Goal: Transaction & Acquisition: Subscribe to service/newsletter

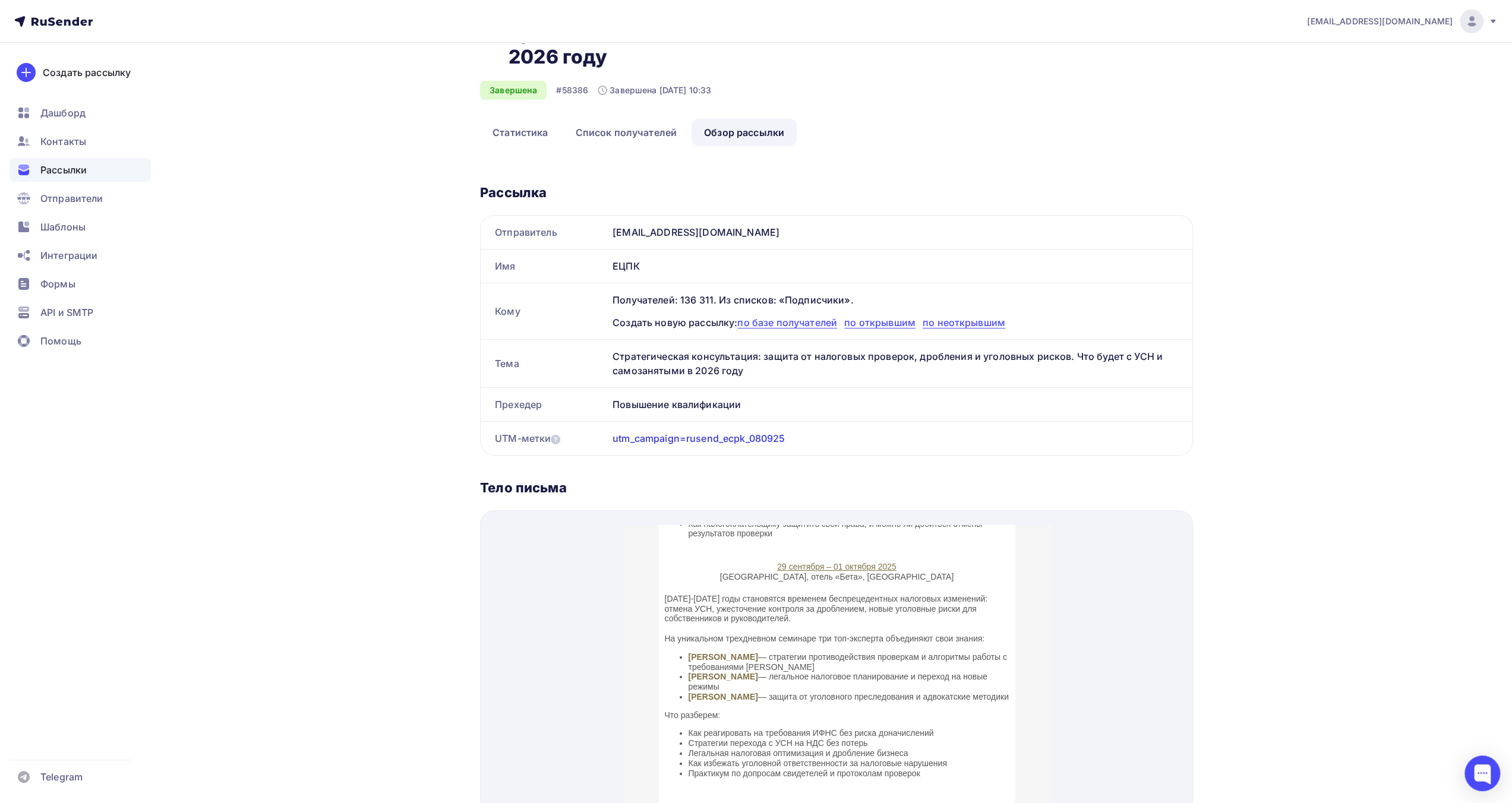
scroll to position [107, 0]
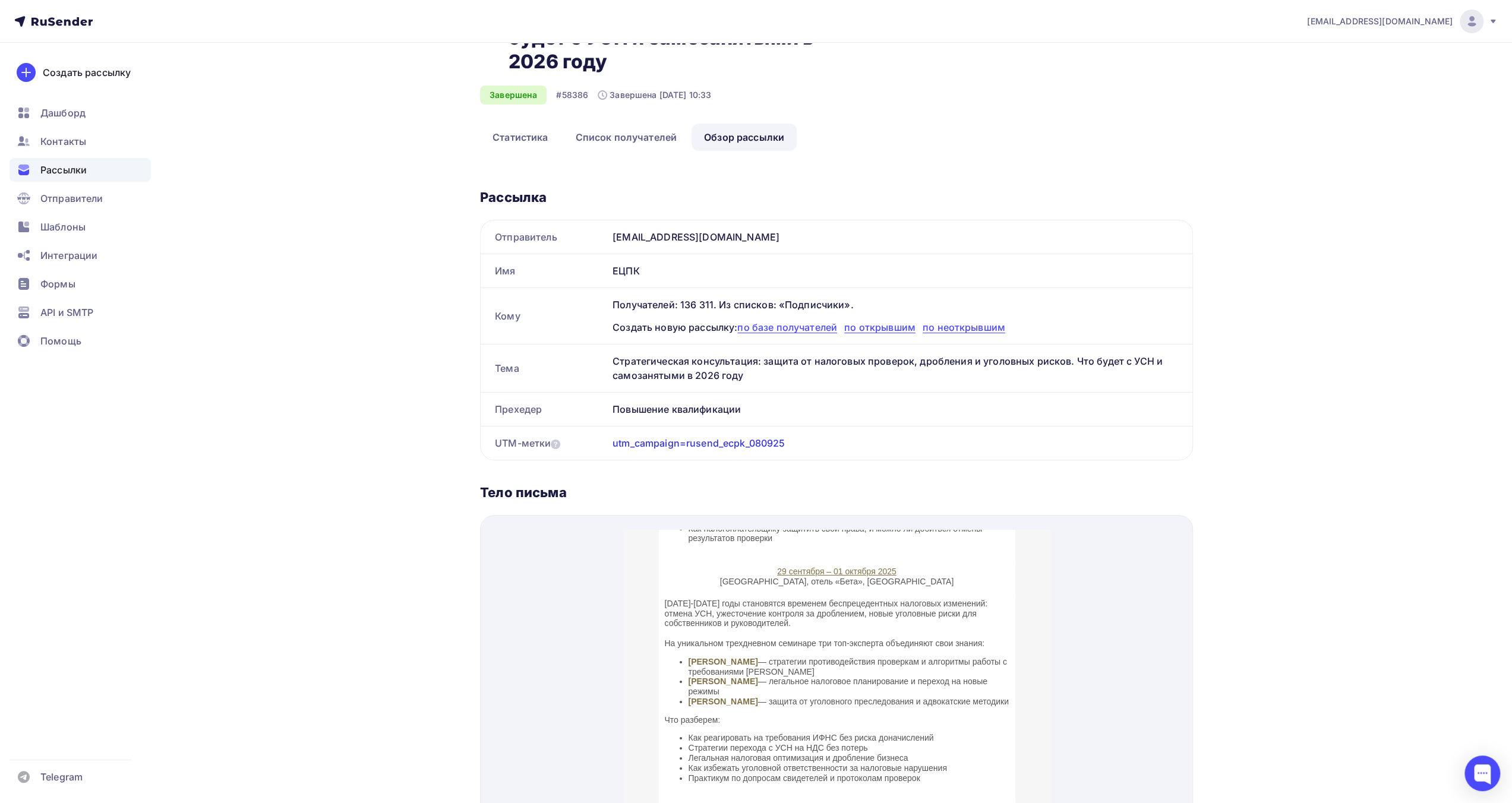
click at [1489, 27] on div "[EMAIL_ADDRESS][DOMAIN_NAME]" at bounding box center [1402, 22] width 191 height 24
click at [1337, 109] on span "Выйти" at bounding box center [1334, 109] width 31 height 14
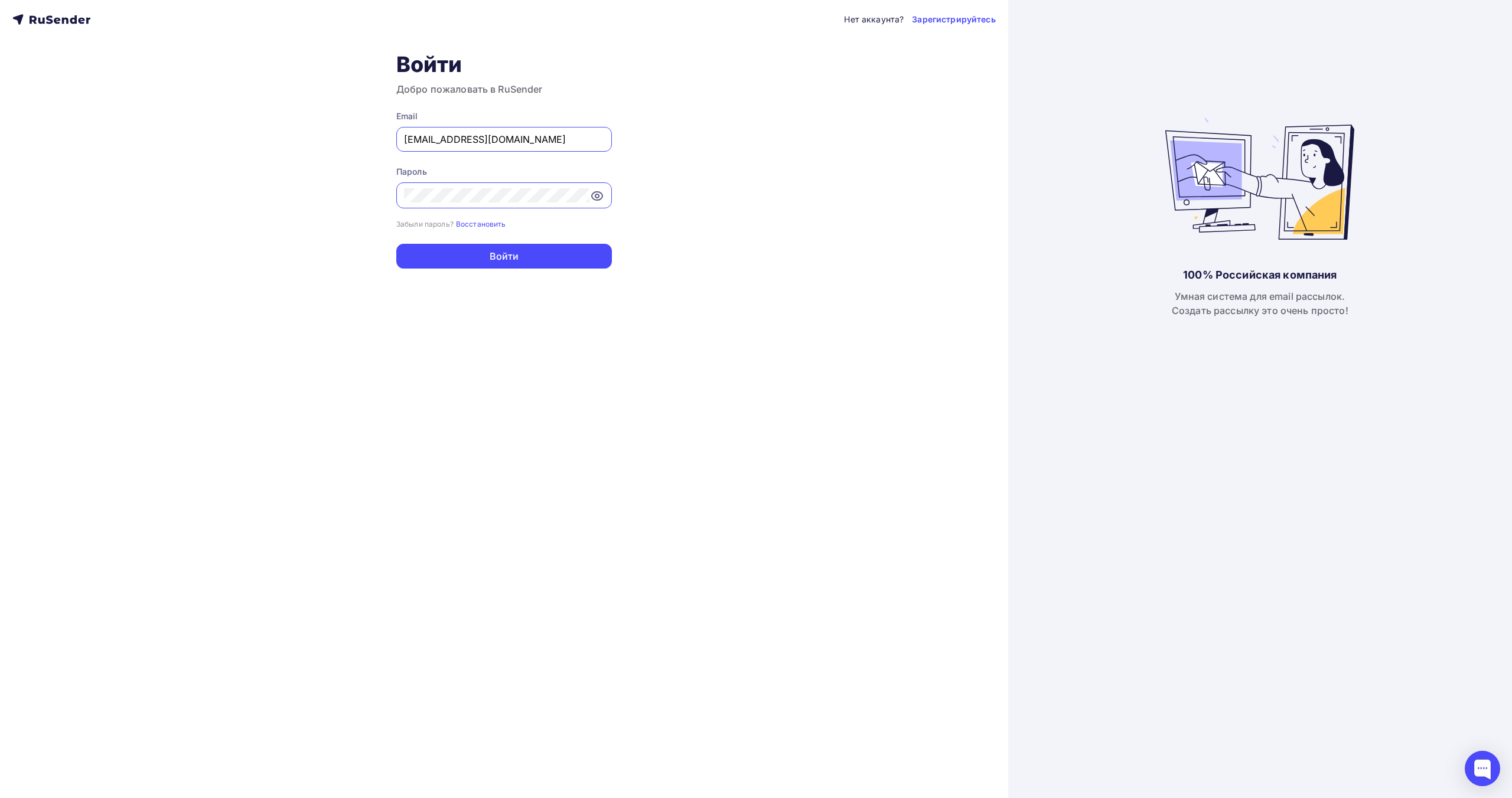
click at [568, 139] on input "[EMAIL_ADDRESS][DOMAIN_NAME]" at bounding box center [504, 139] width 200 height 14
type input "[EMAIL_ADDRESS][DOMAIN_NAME]"
click at [509, 255] on button "Войти" at bounding box center [504, 256] width 216 height 25
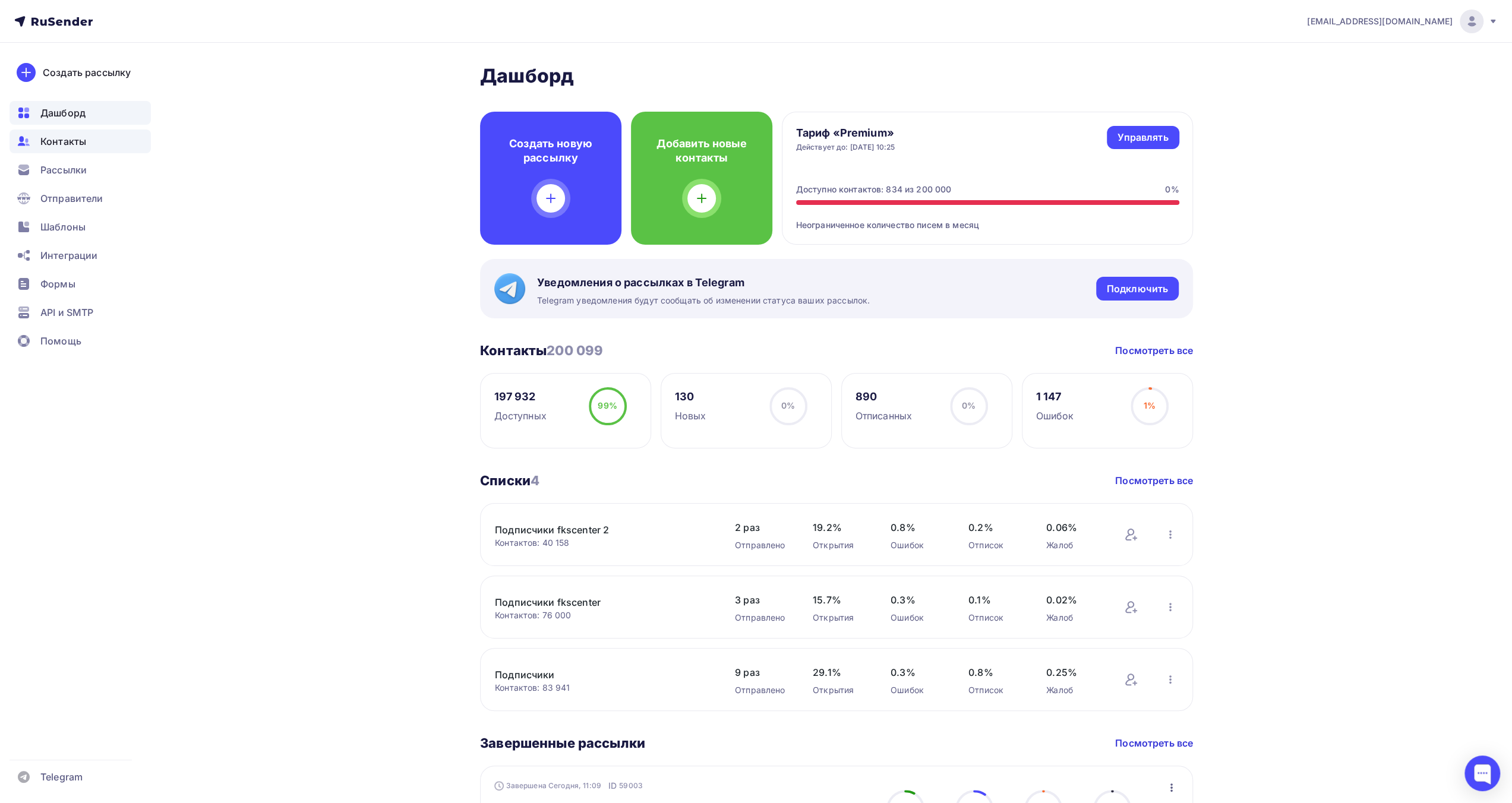
click at [76, 136] on span "Контакты" at bounding box center [63, 141] width 46 height 14
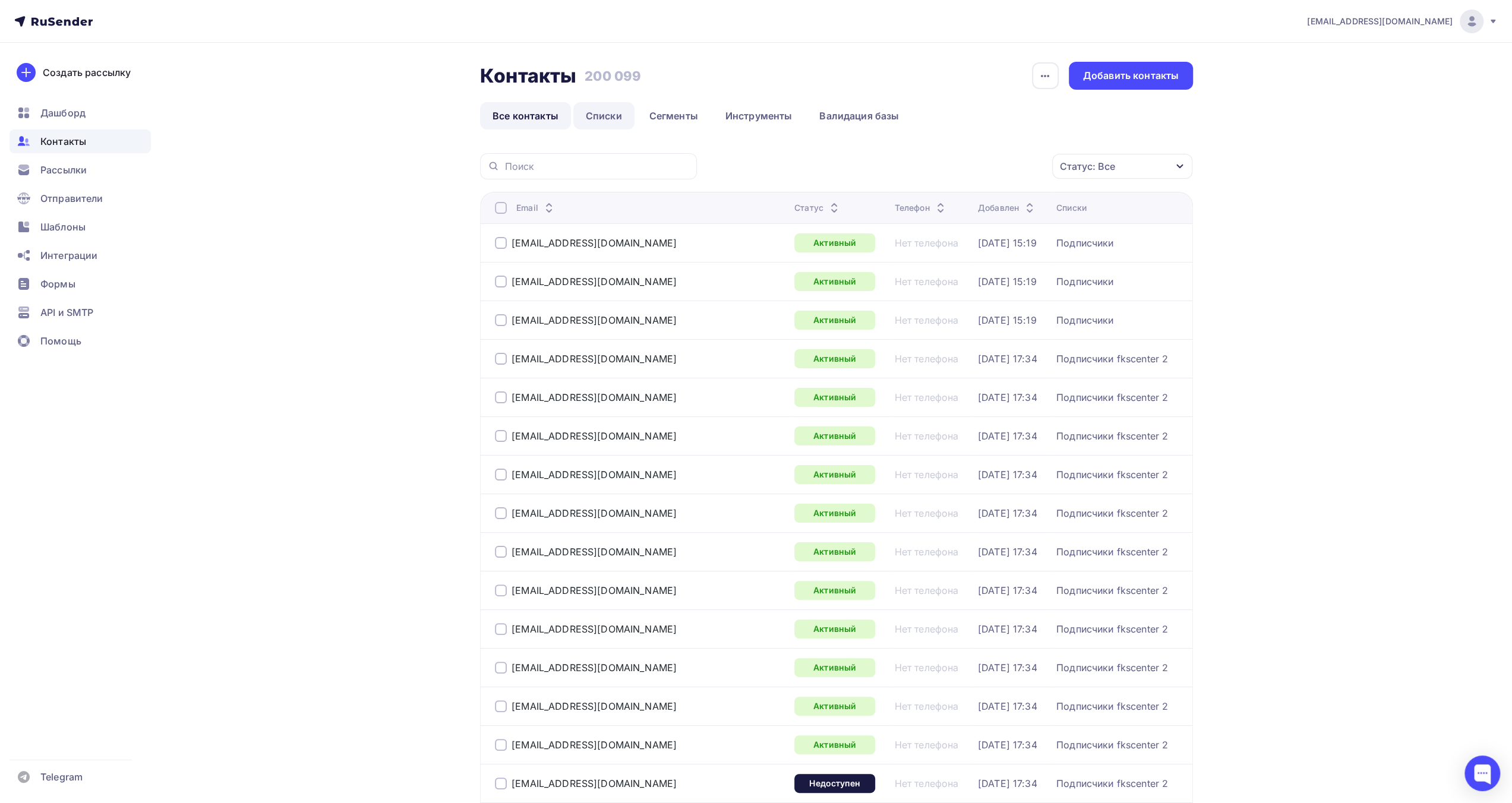
click at [610, 120] on link "Списки" at bounding box center [603, 116] width 61 height 27
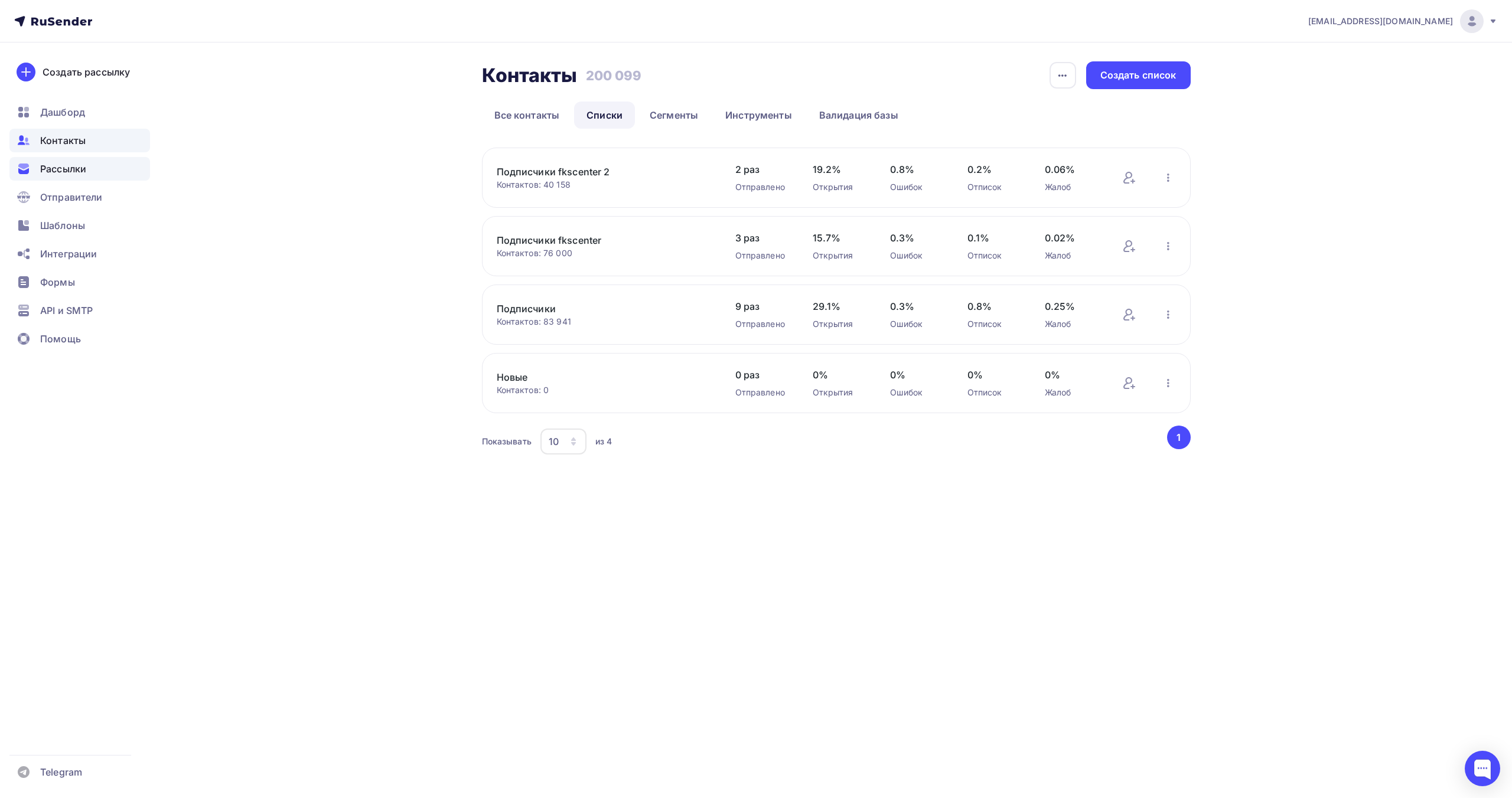
click at [88, 174] on div "Рассылки" at bounding box center [80, 169] width 141 height 24
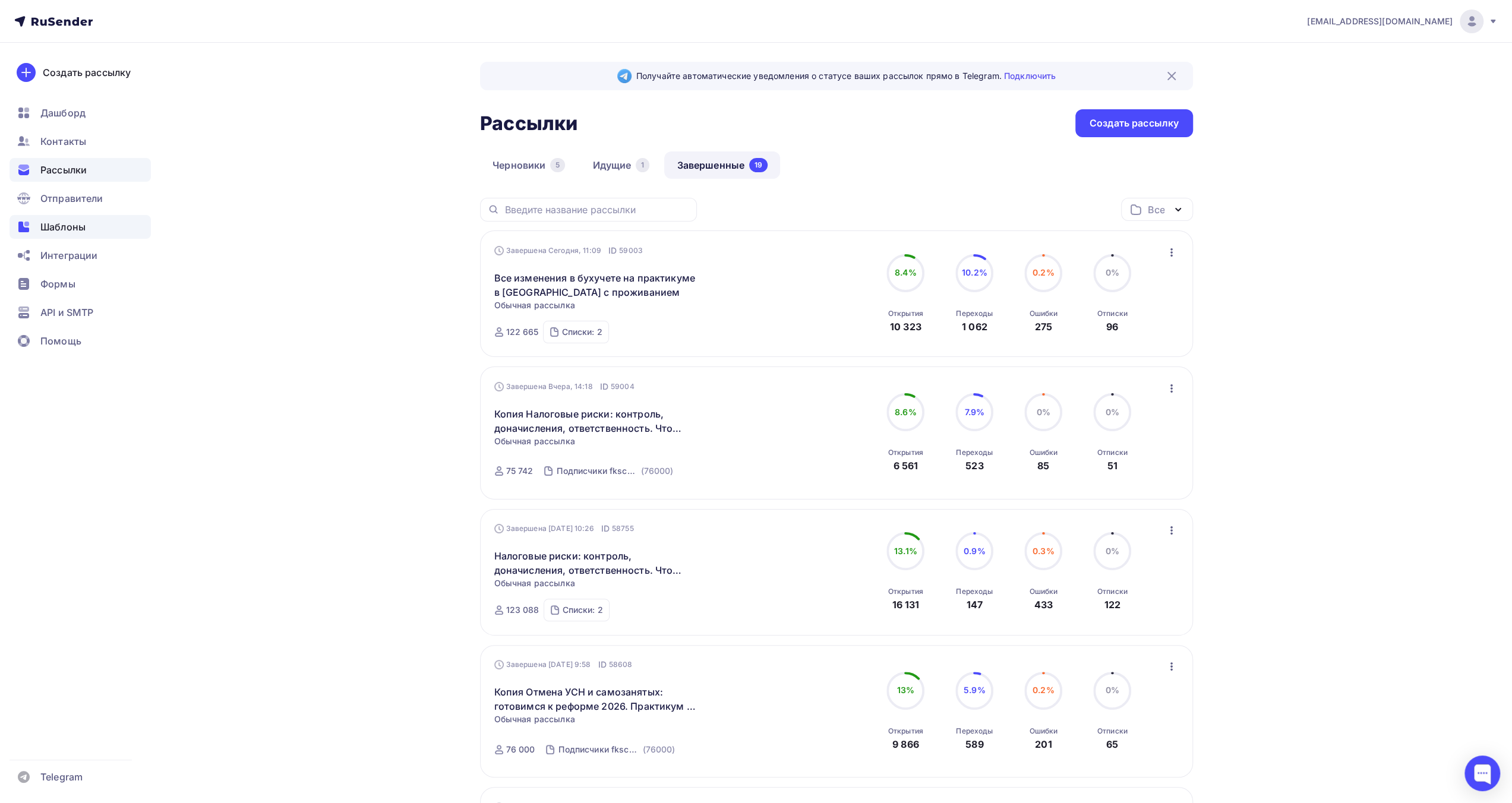
click at [82, 230] on span "Шаблоны" at bounding box center [63, 227] width 45 height 14
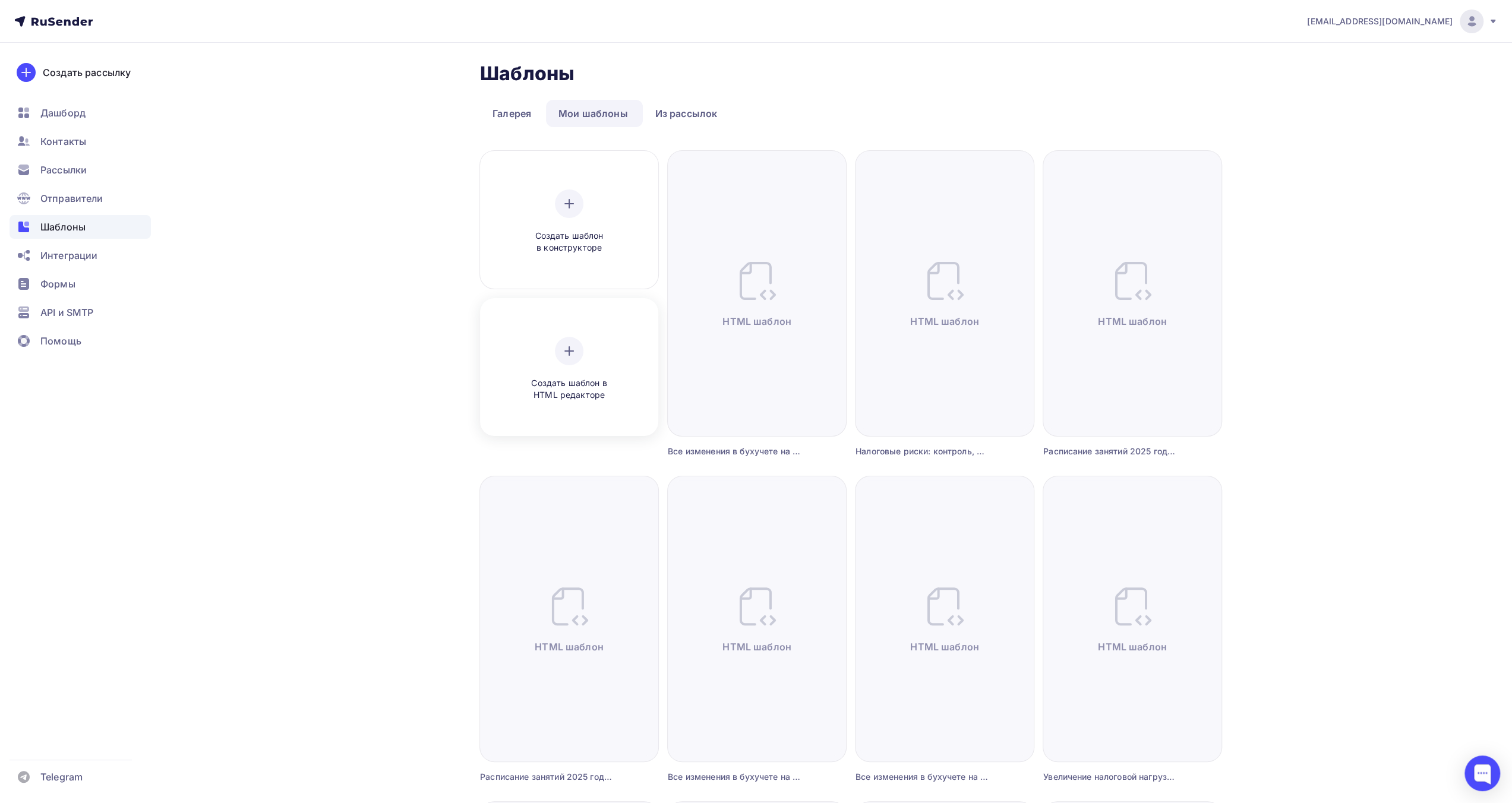
click at [538, 338] on div "Создать шаблон в HTML редакторе" at bounding box center [568, 369] width 170 height 133
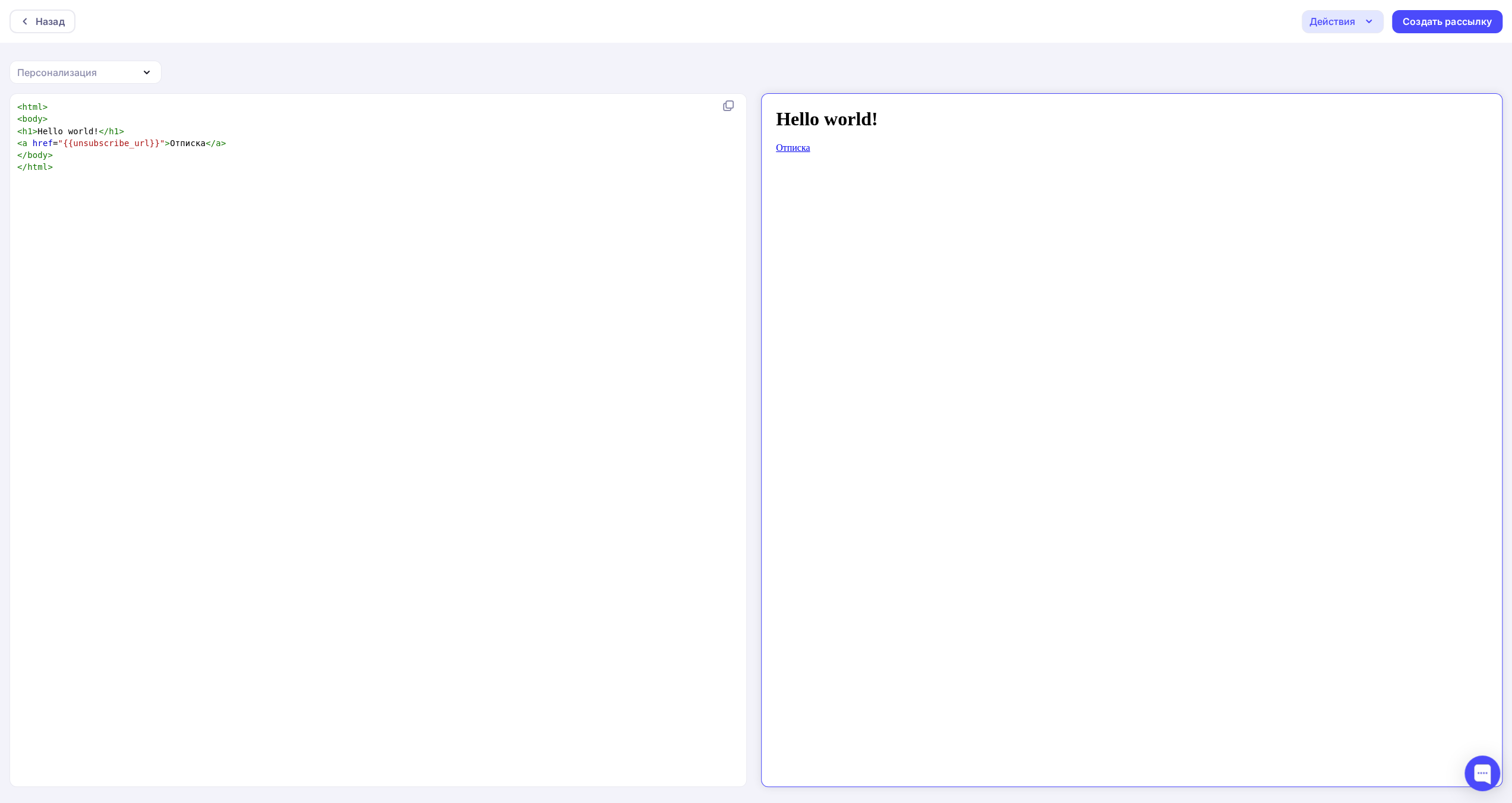
click at [491, 257] on div "xxxxxxxxxx < html > < body > < h1 > Hello world! </ h1 > < a href = "{{unsubscr…" at bounding box center [390, 455] width 751 height 713
type textarea "<html> <body> <h1>Hello world!</h1> <a href="{{unsubscribe_url}}">Отписка</a> <…"
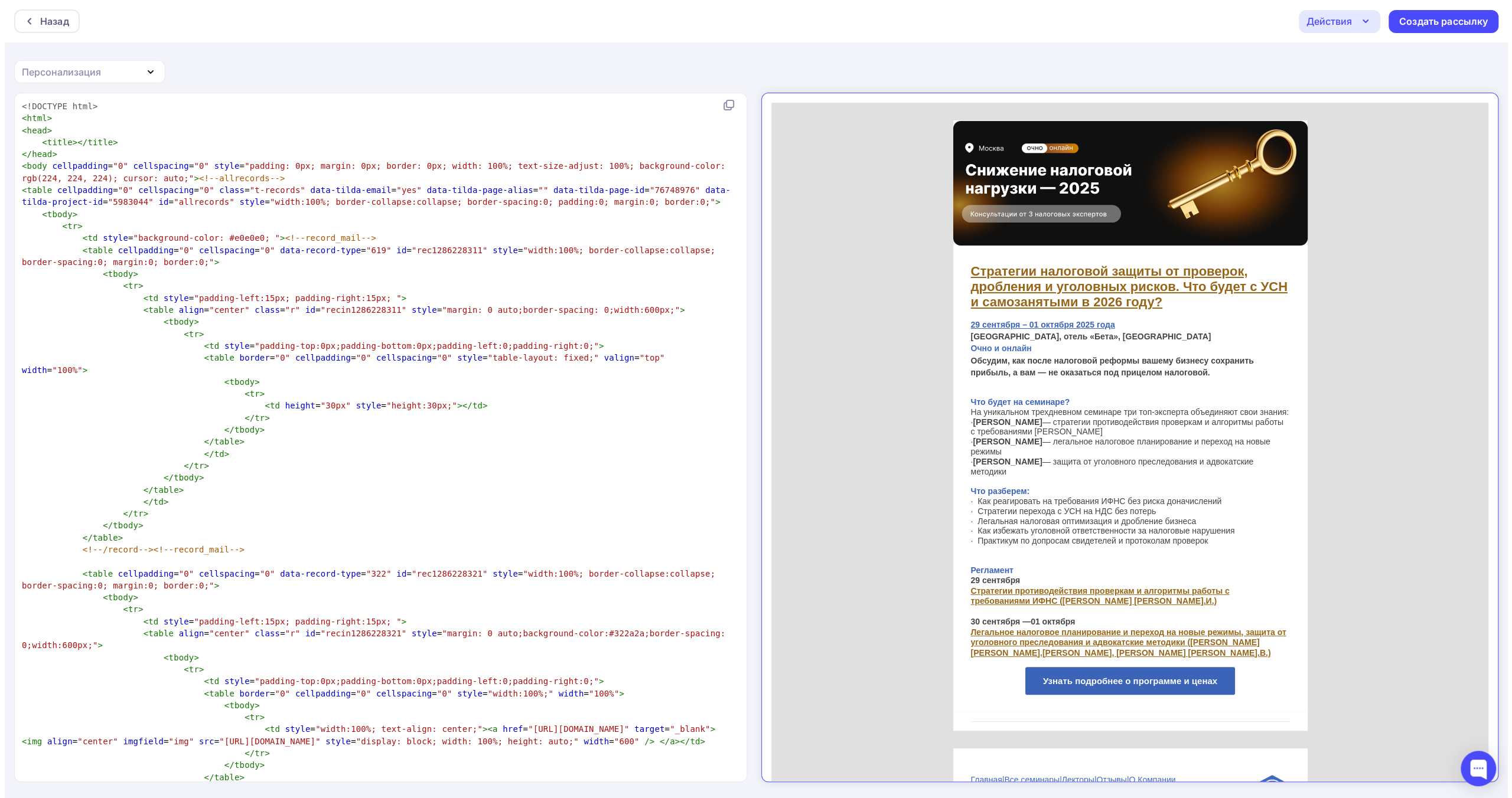
scroll to position [3926, 0]
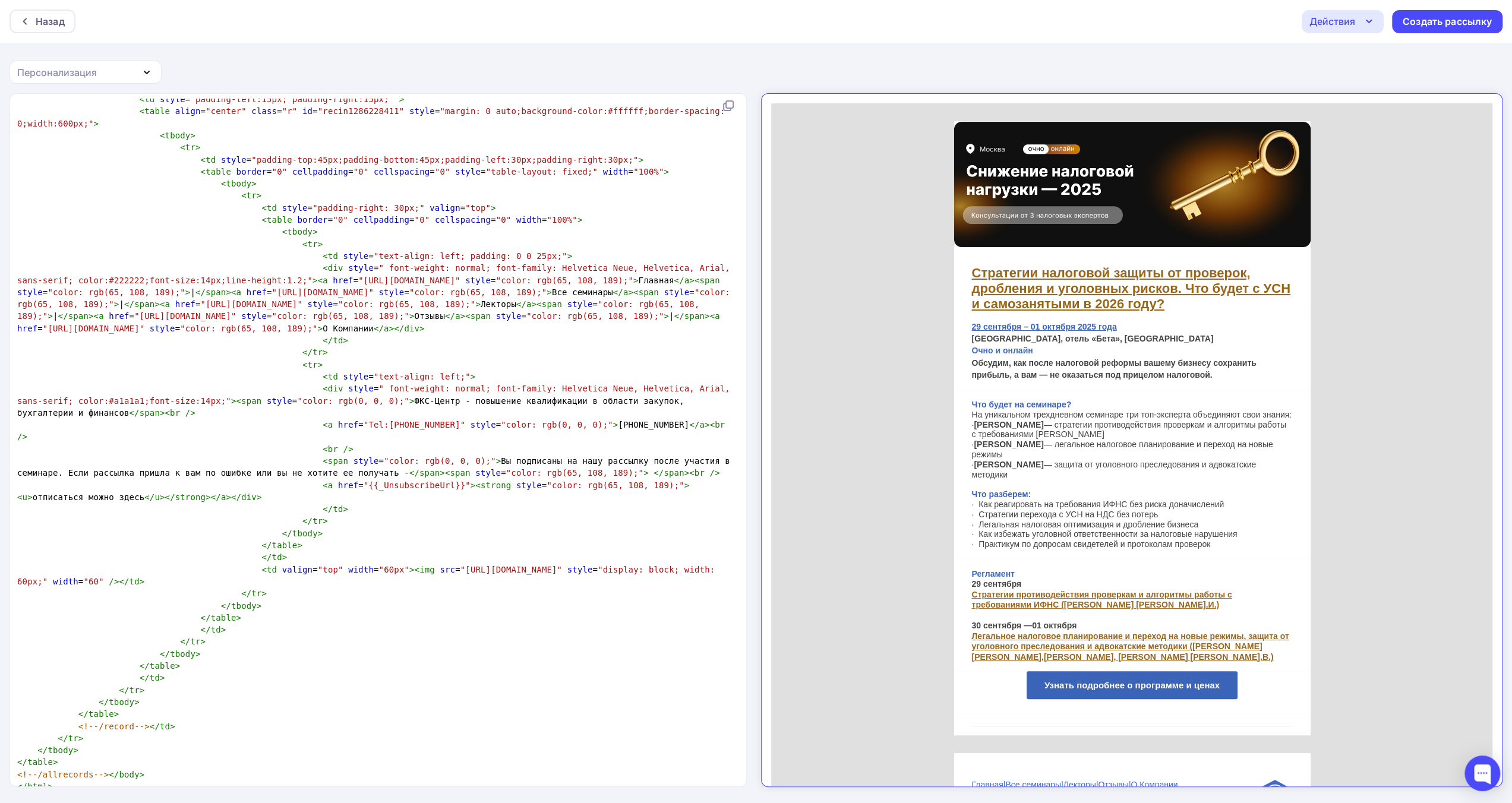
drag, startPoint x: 431, startPoint y: 461, endPoint x: 411, endPoint y: 466, distance: 20.6
click at [470, 481] on span "><" at bounding box center [475, 486] width 10 height 10
type textarea "href="{{_UnsubscribeUrl}}""
click at [310, 481] on span "< a href = "{{_UnsubscribeUrl}}" >< strong style = "color: rgb(65, 108, 189);" …" at bounding box center [353, 492] width 672 height 21
drag, startPoint x: 1339, startPoint y: 26, endPoint x: 1333, endPoint y: 46, distance: 20.9
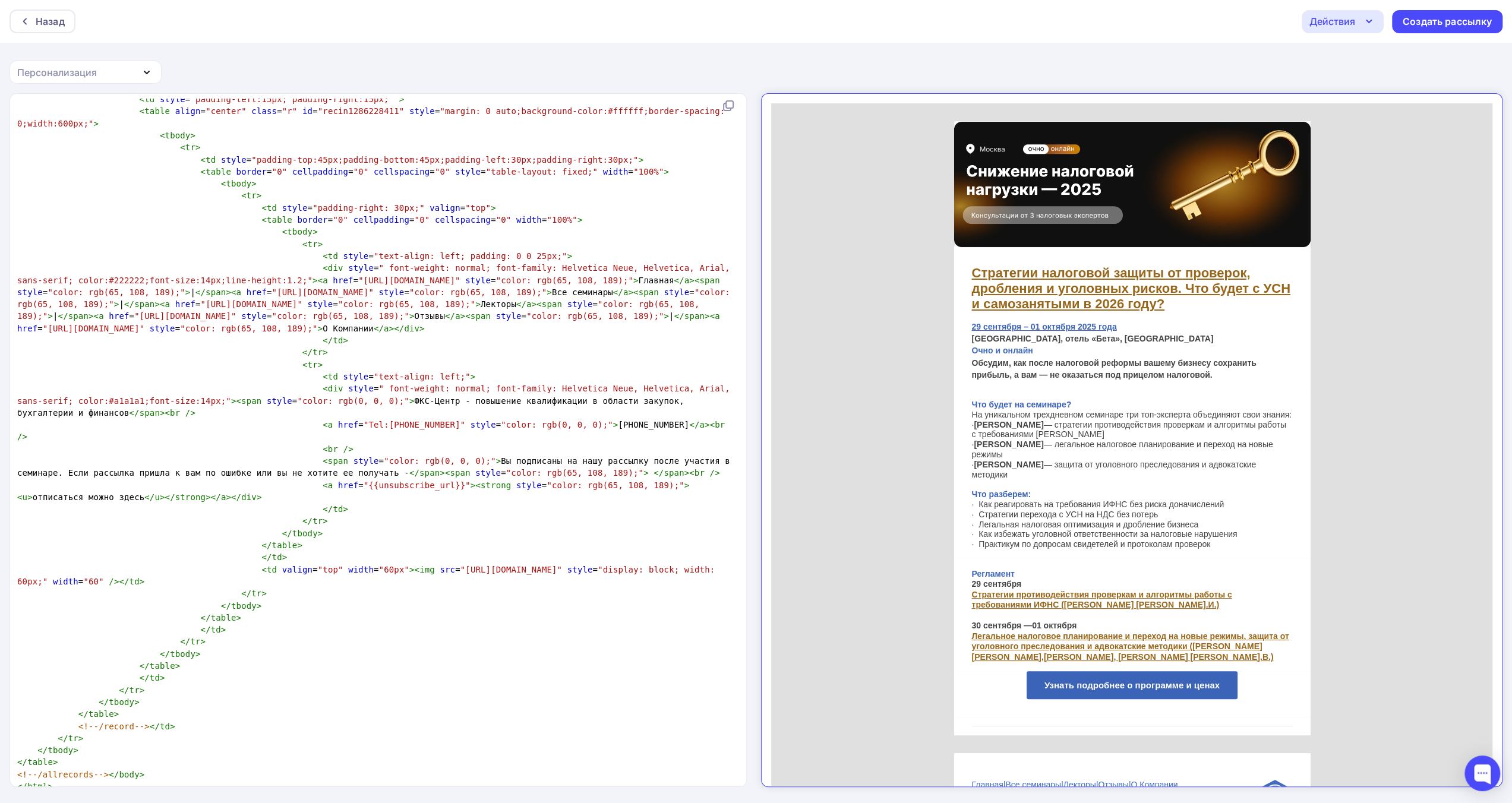
click at [1339, 26] on div "Действия" at bounding box center [1332, 21] width 46 height 14
click at [1352, 88] on div "Сохранить в Мои шаблоны" at bounding box center [1403, 90] width 130 height 14
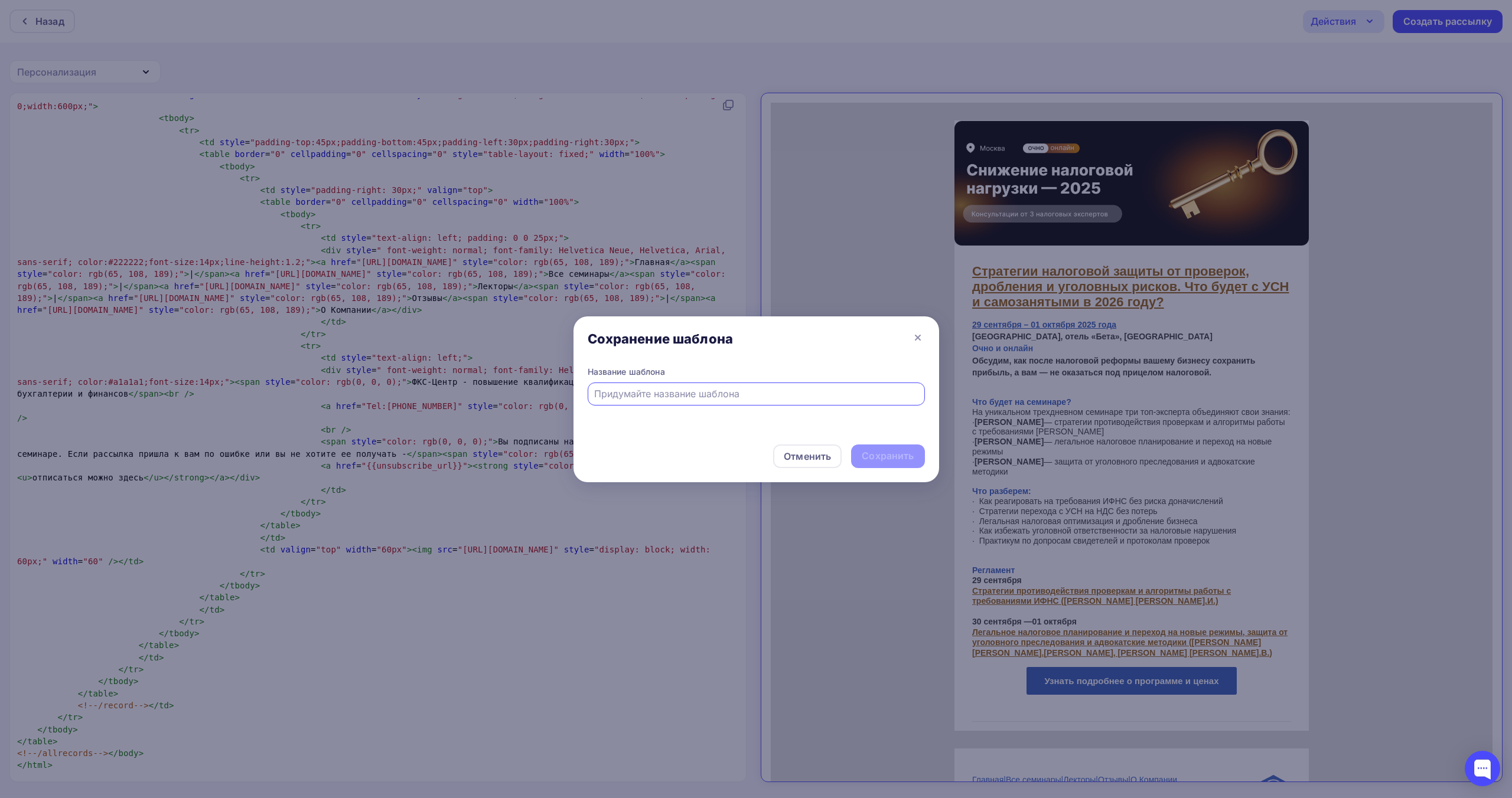
click at [855, 388] on input "text" at bounding box center [756, 393] width 324 height 14
type input "Стратегии налоговой защиты от проверок, дробления и уголовных рисков. Что будет…"
click at [887, 453] on div "Сохранить" at bounding box center [888, 456] width 52 height 13
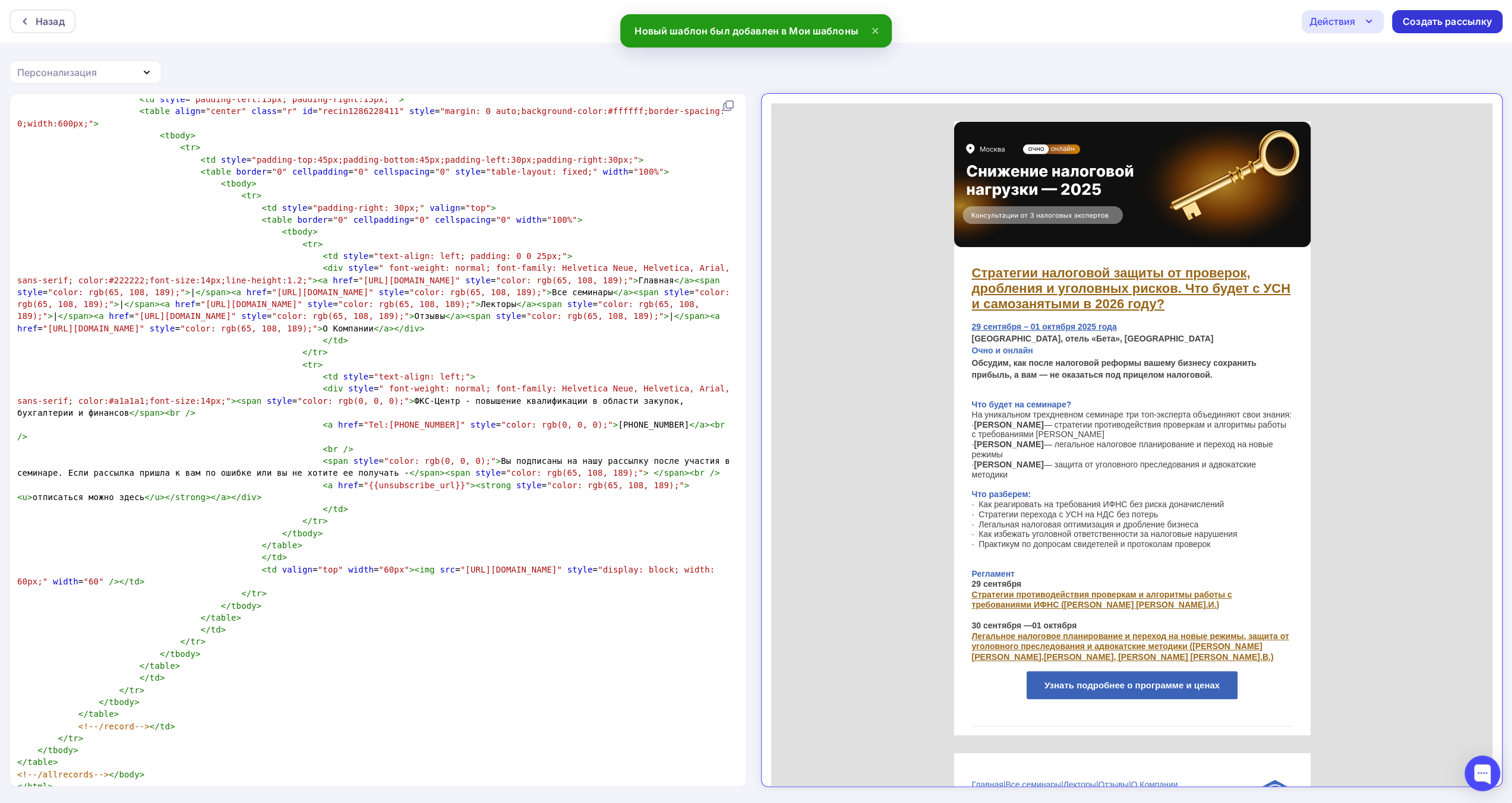
click at [1436, 21] on div "Создать рассылку" at bounding box center [1447, 22] width 89 height 14
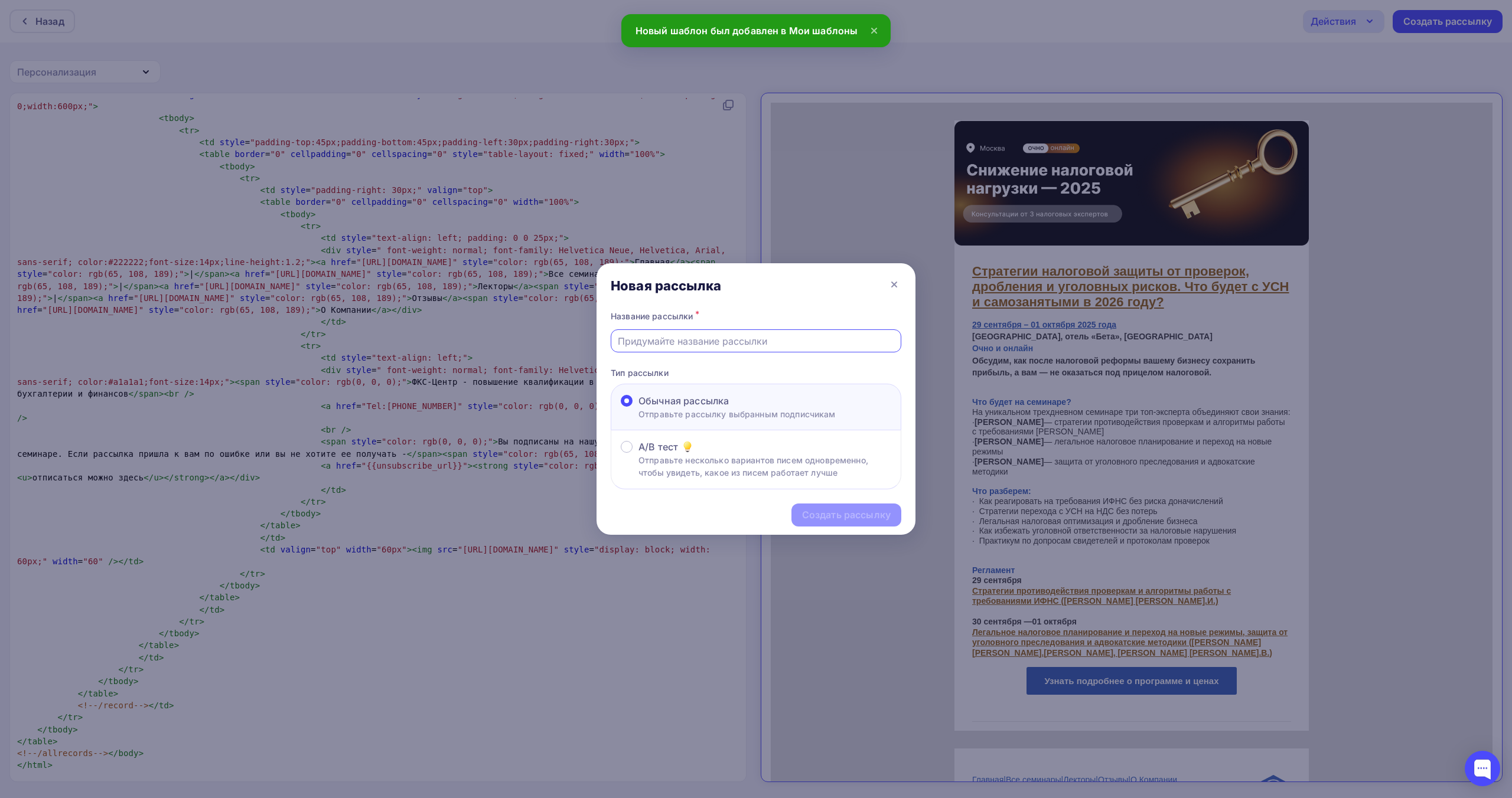
click at [776, 347] on input "text" at bounding box center [756, 341] width 277 height 14
paste input "Стратегии налоговой защиты от проверок, дробления и уголовных рисков. Что будет…"
type input "Стратегии налоговой защиты от проверок, дробления и уголовных рисков. Что будет…"
click at [857, 517] on div "Создать рассылку" at bounding box center [846, 516] width 88 height 13
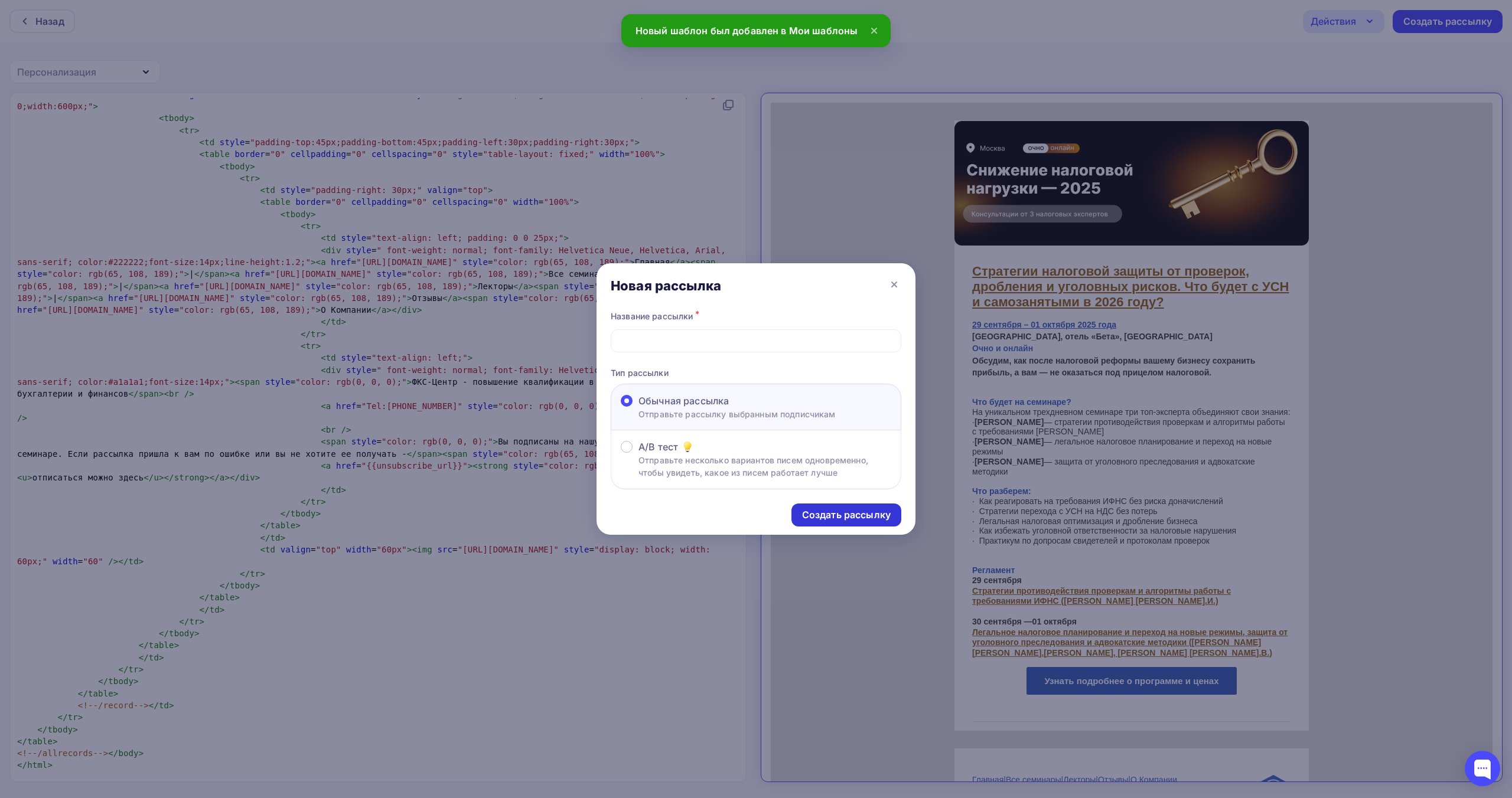
scroll to position [0, 0]
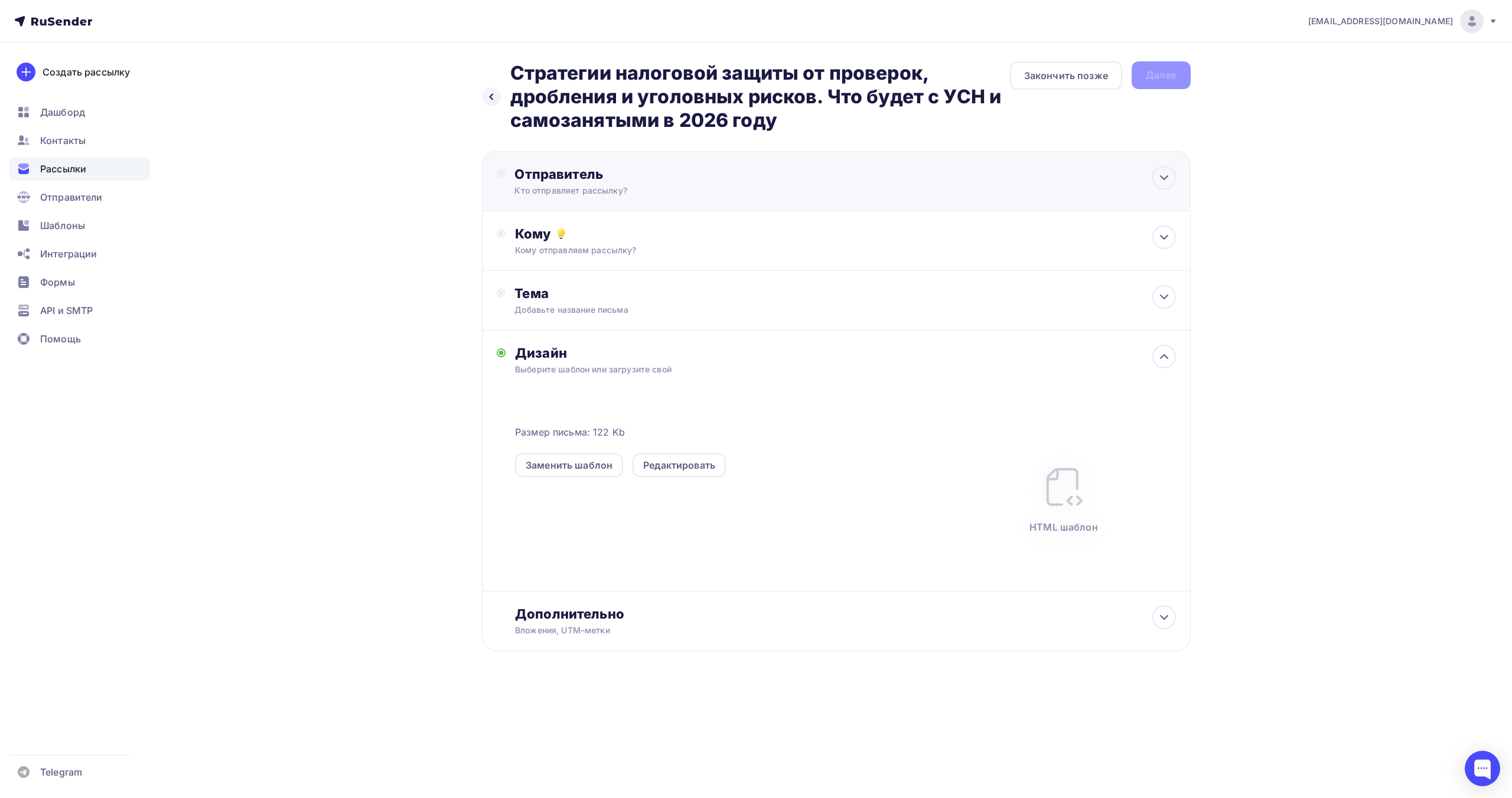
click at [718, 181] on div "Отправитель" at bounding box center [642, 174] width 256 height 16
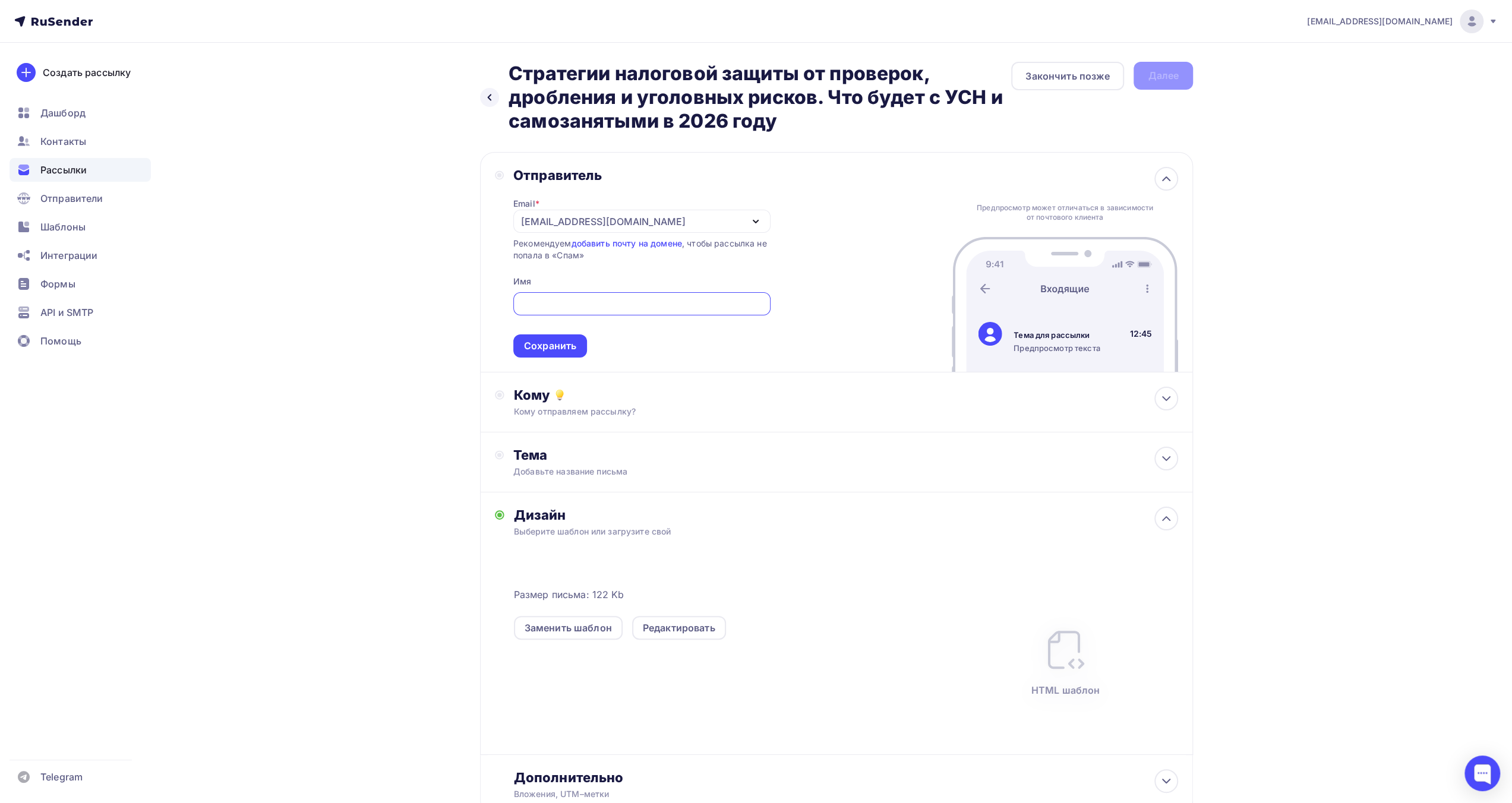
click at [631, 307] on input "text" at bounding box center [641, 304] width 243 height 14
type input "ФКС Центр"
click at [571, 350] on div "Сохранить" at bounding box center [549, 346] width 52 height 14
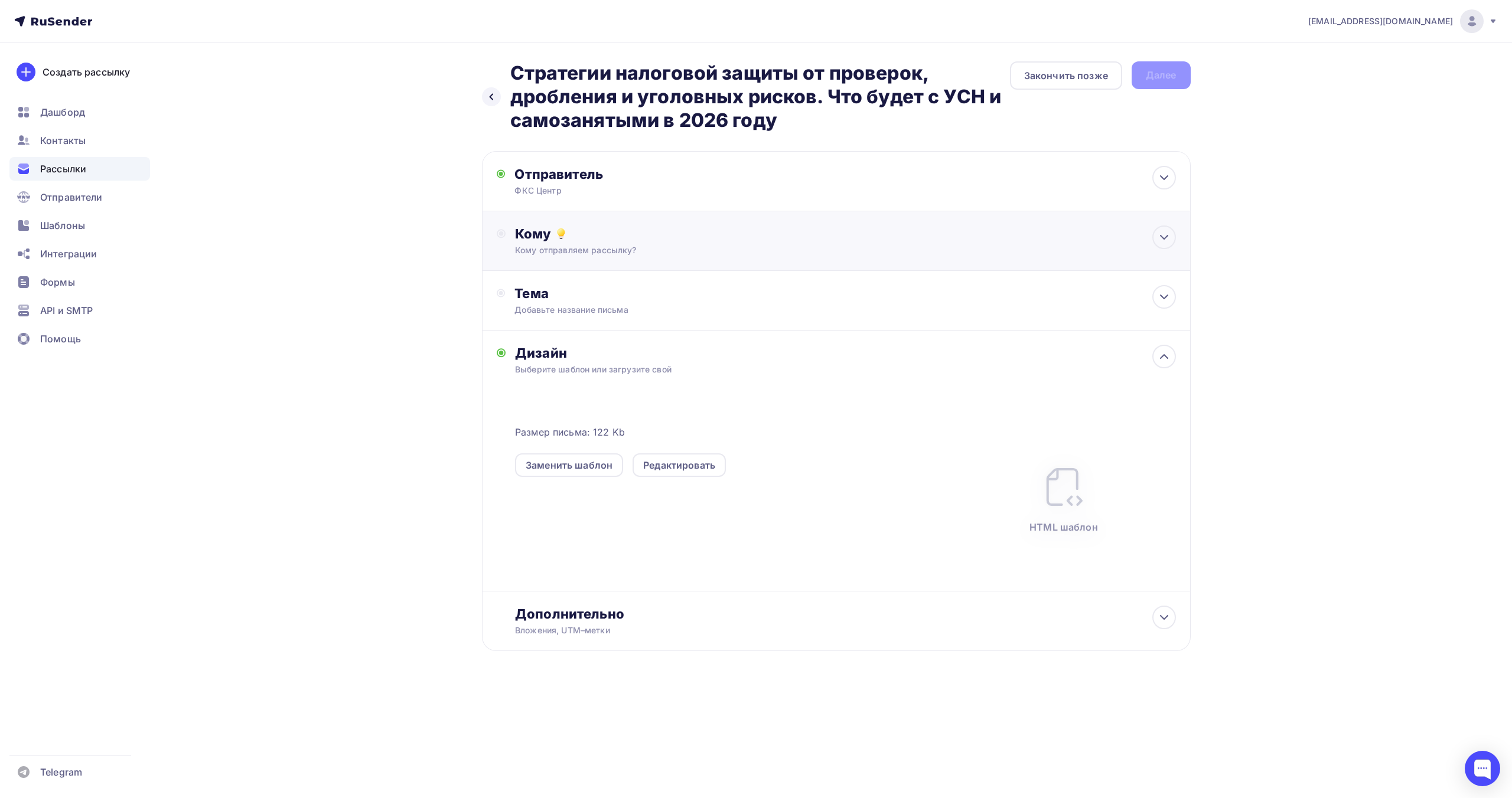
click at [639, 239] on div "Кому" at bounding box center [845, 234] width 660 height 16
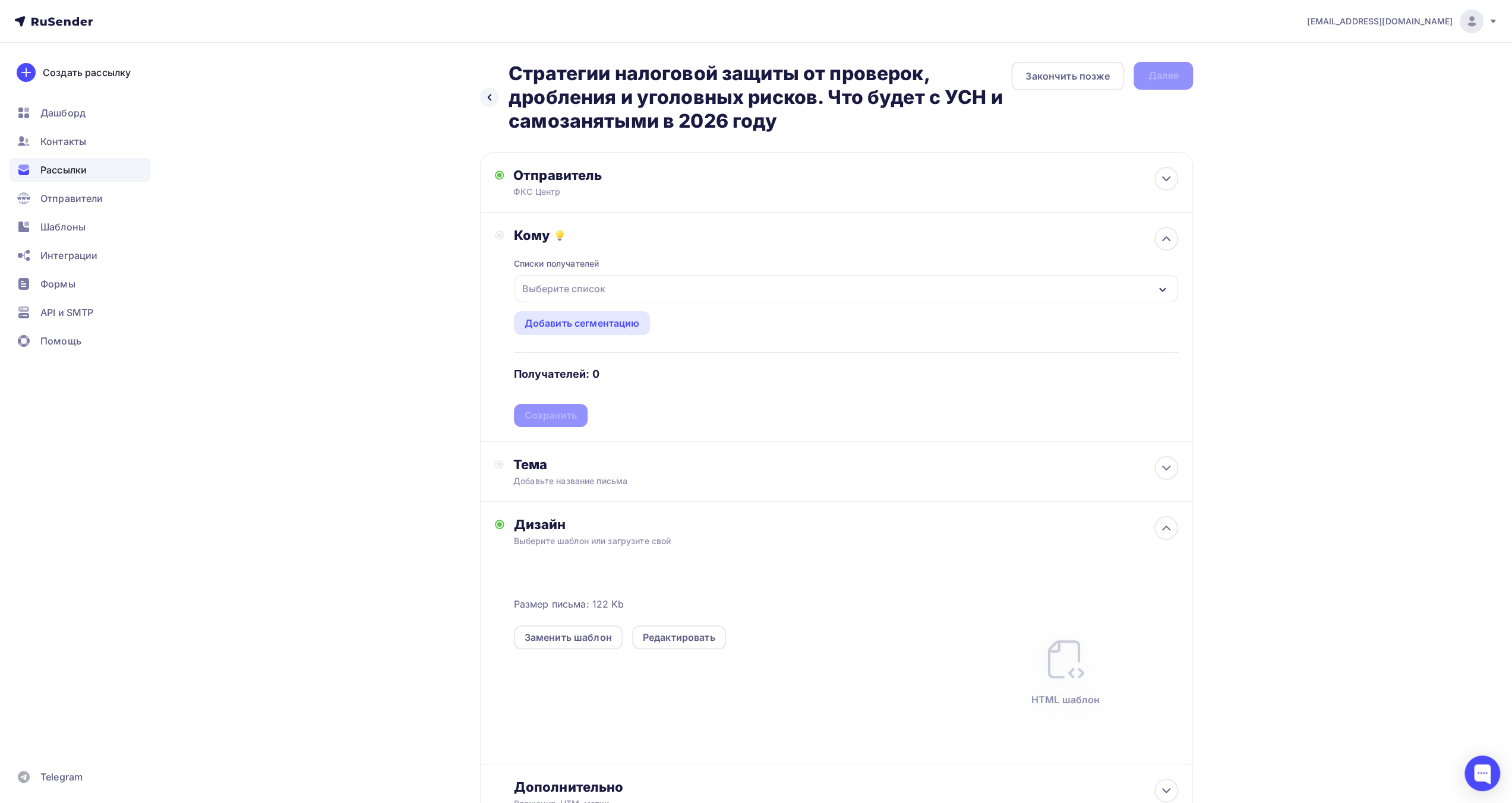
click at [629, 288] on div "Выберите список" at bounding box center [845, 289] width 663 height 27
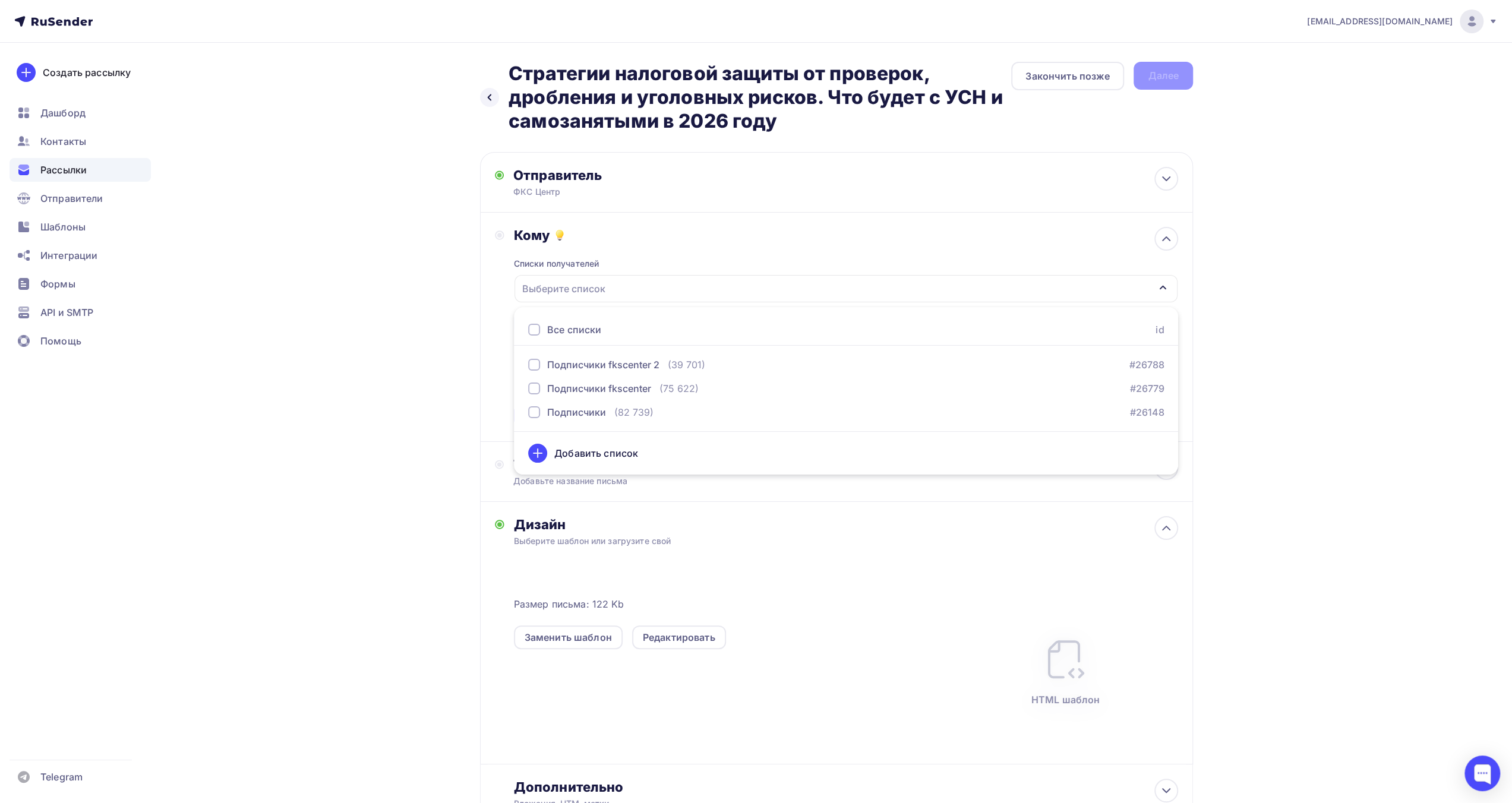
click at [581, 325] on div "Все списки" at bounding box center [574, 329] width 54 height 14
click at [450, 418] on div "Назад Стратегии налоговой защиты от проверок, дробления и уголовных рисков. Что…" at bounding box center [756, 472] width 974 height 859
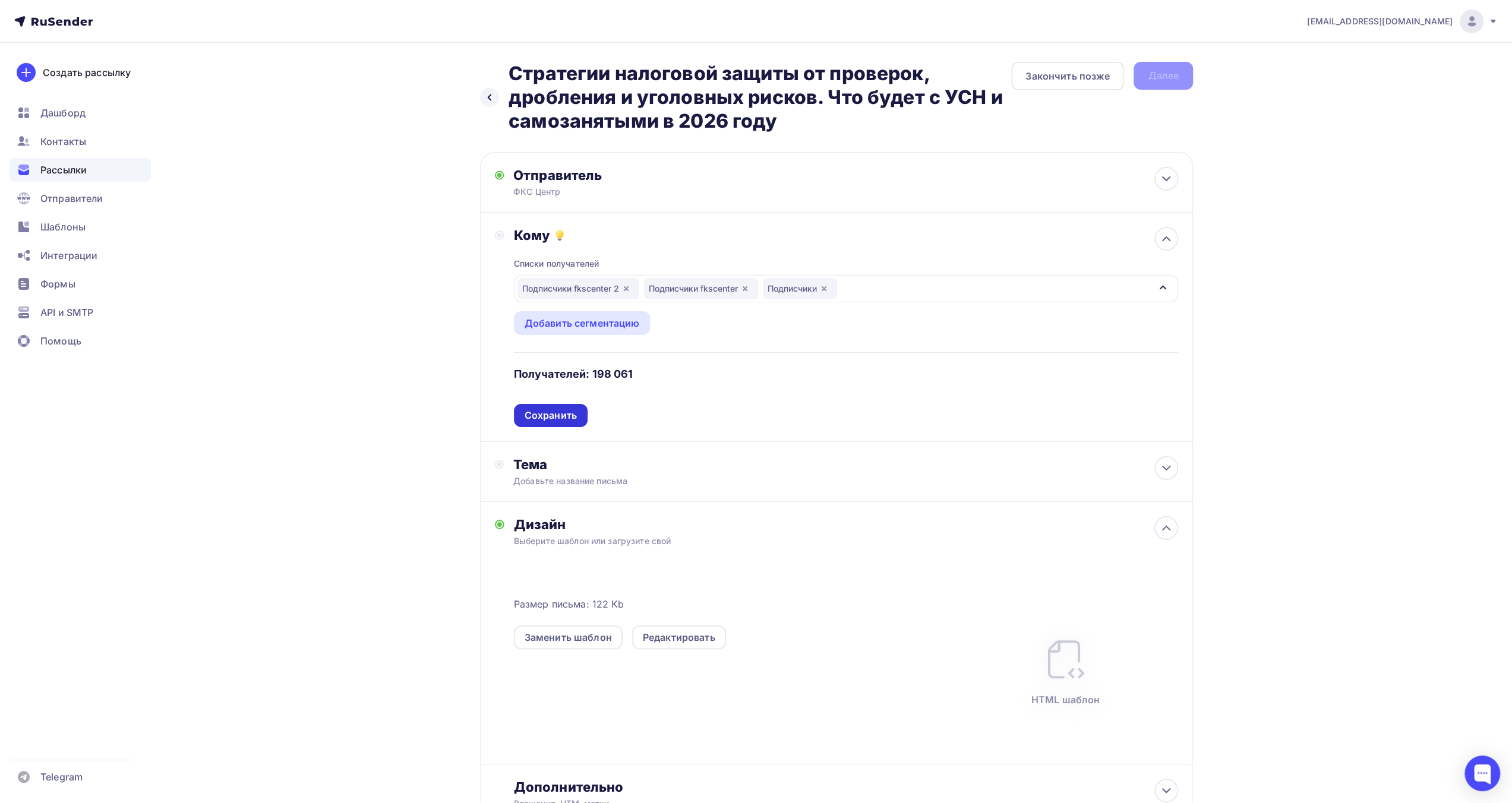
click at [549, 414] on div "Сохранить" at bounding box center [550, 415] width 52 height 14
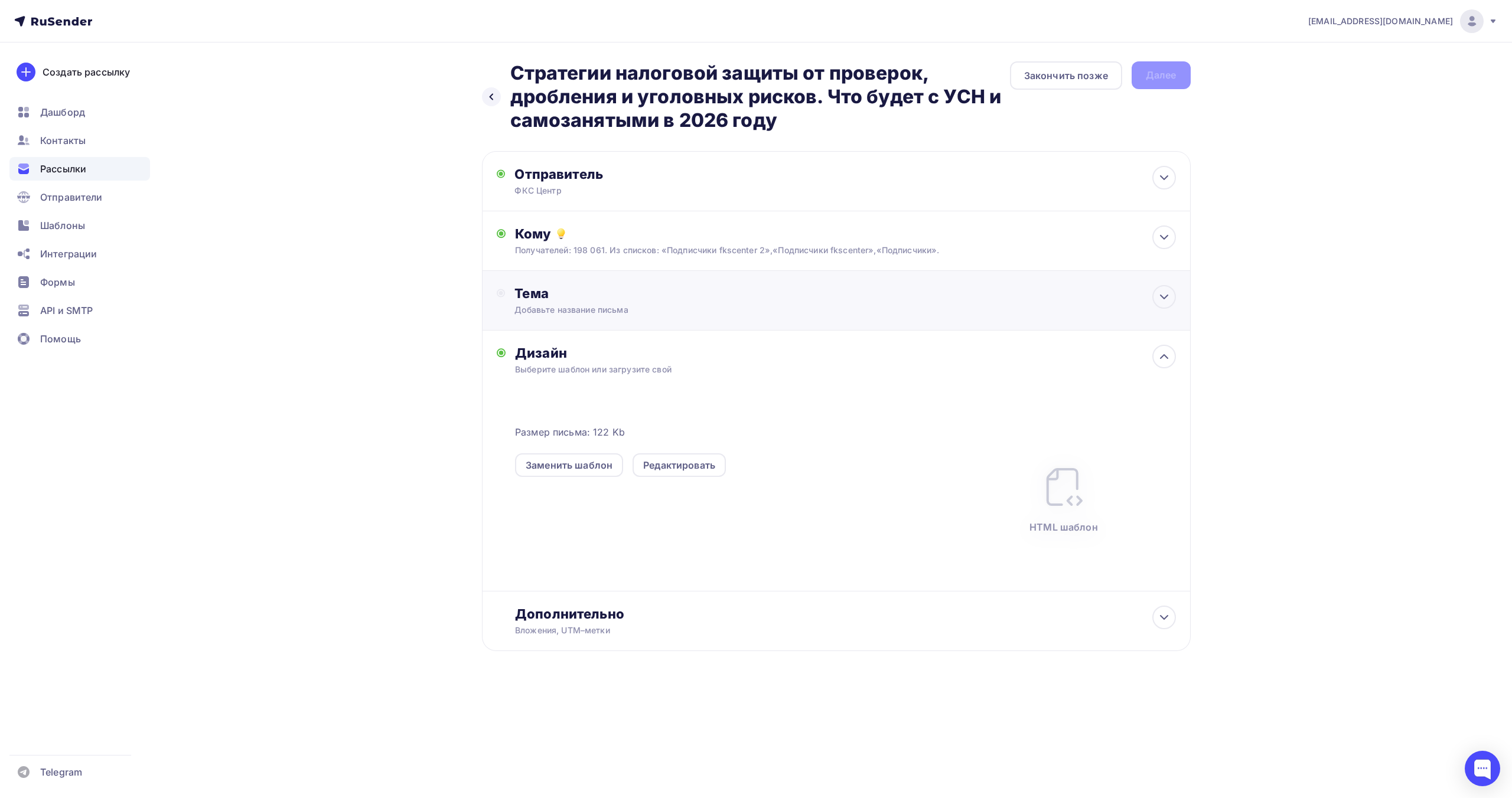
click at [629, 311] on div "Добавьте название письма" at bounding box center [619, 310] width 211 height 12
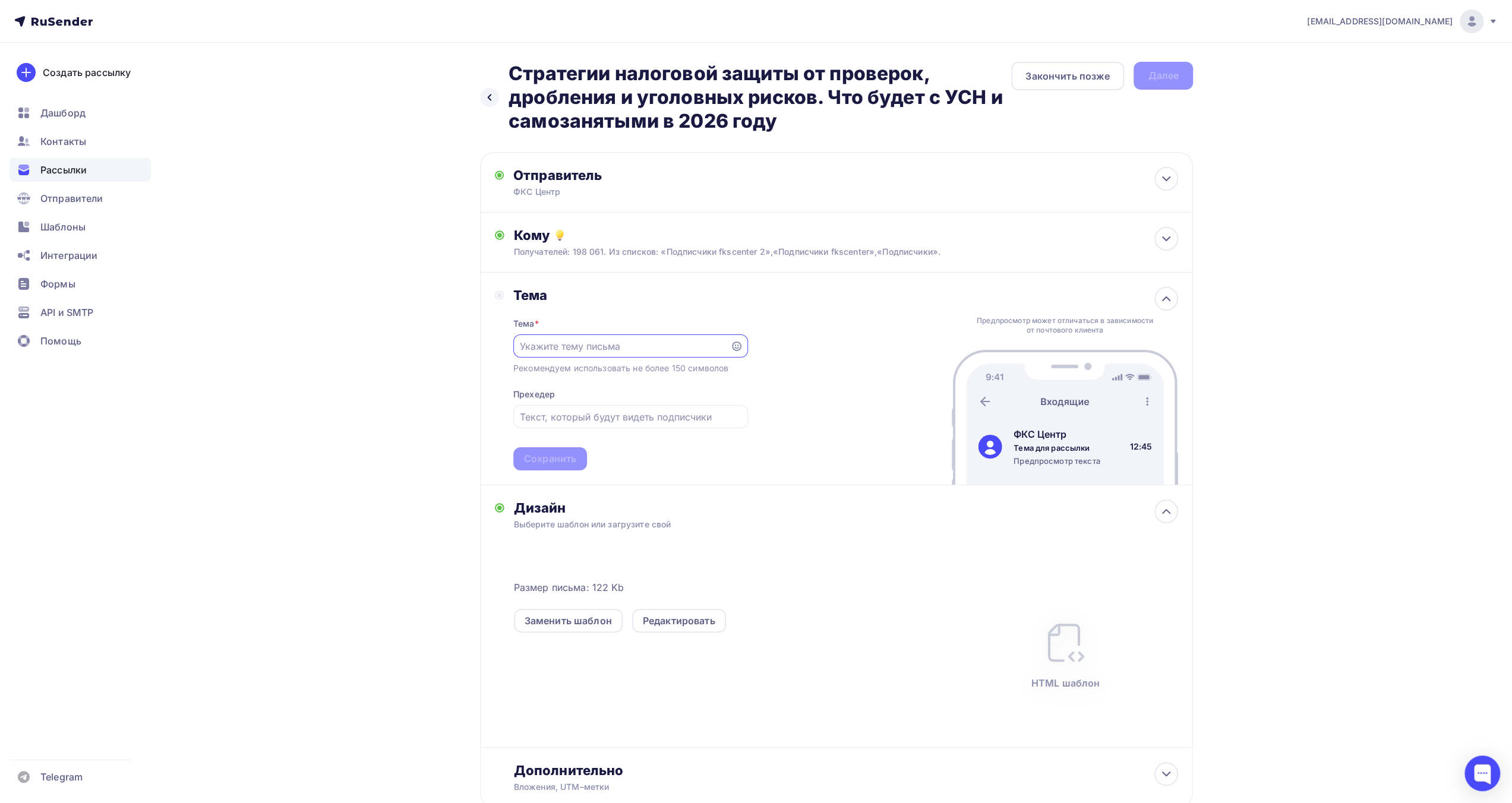
paste input "Стратегии налоговой защиты от проверок, дробления и уголовных рисков. Что будет…"
type input "Стратегии налоговой защиты от проверок, дробления и уголовных рисков. Что будет…"
click at [598, 421] on input "text" at bounding box center [630, 417] width 221 height 14
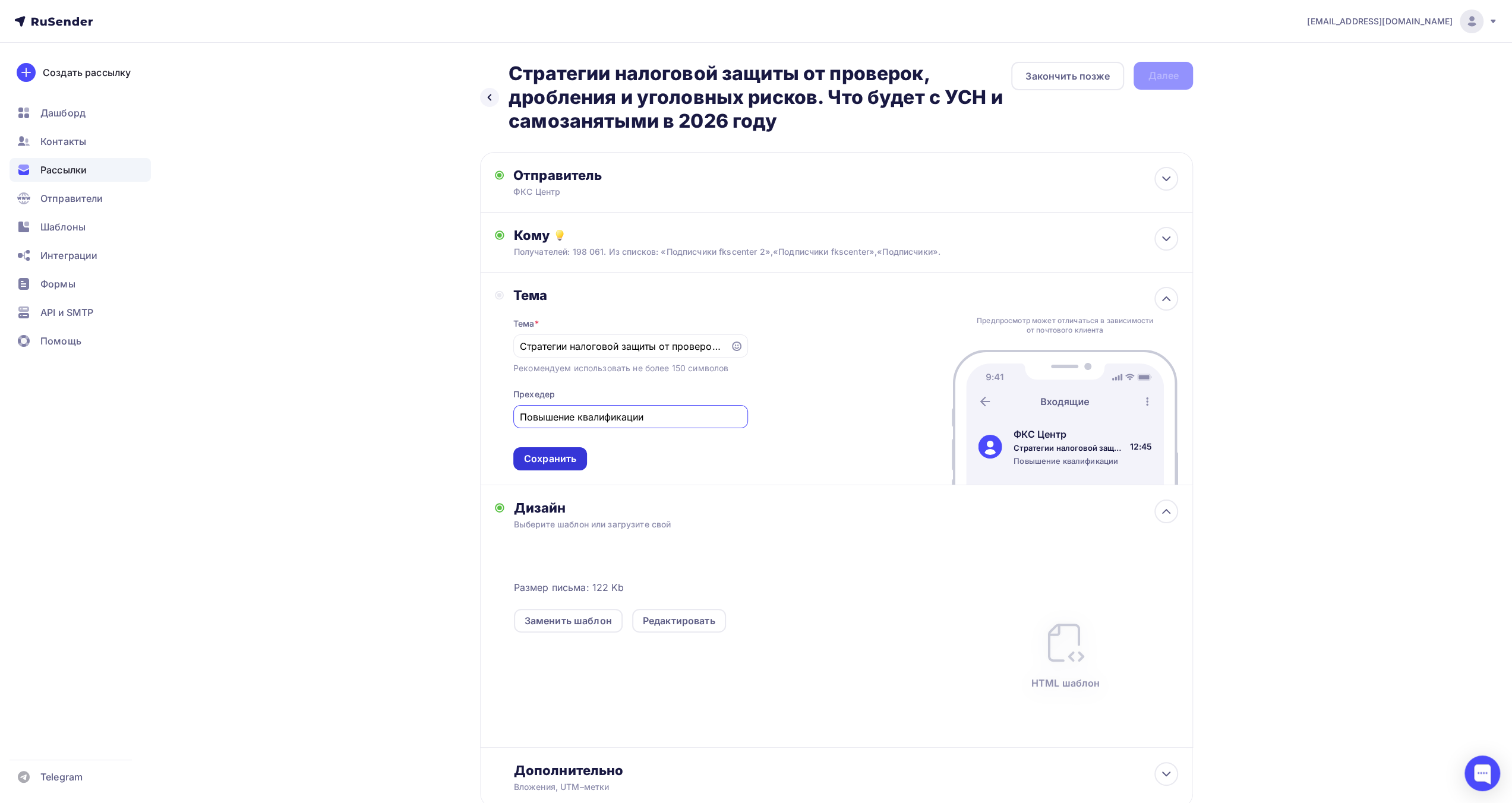
type input "Повышение квалификации"
click at [551, 467] on div "Сохранить" at bounding box center [550, 458] width 74 height 23
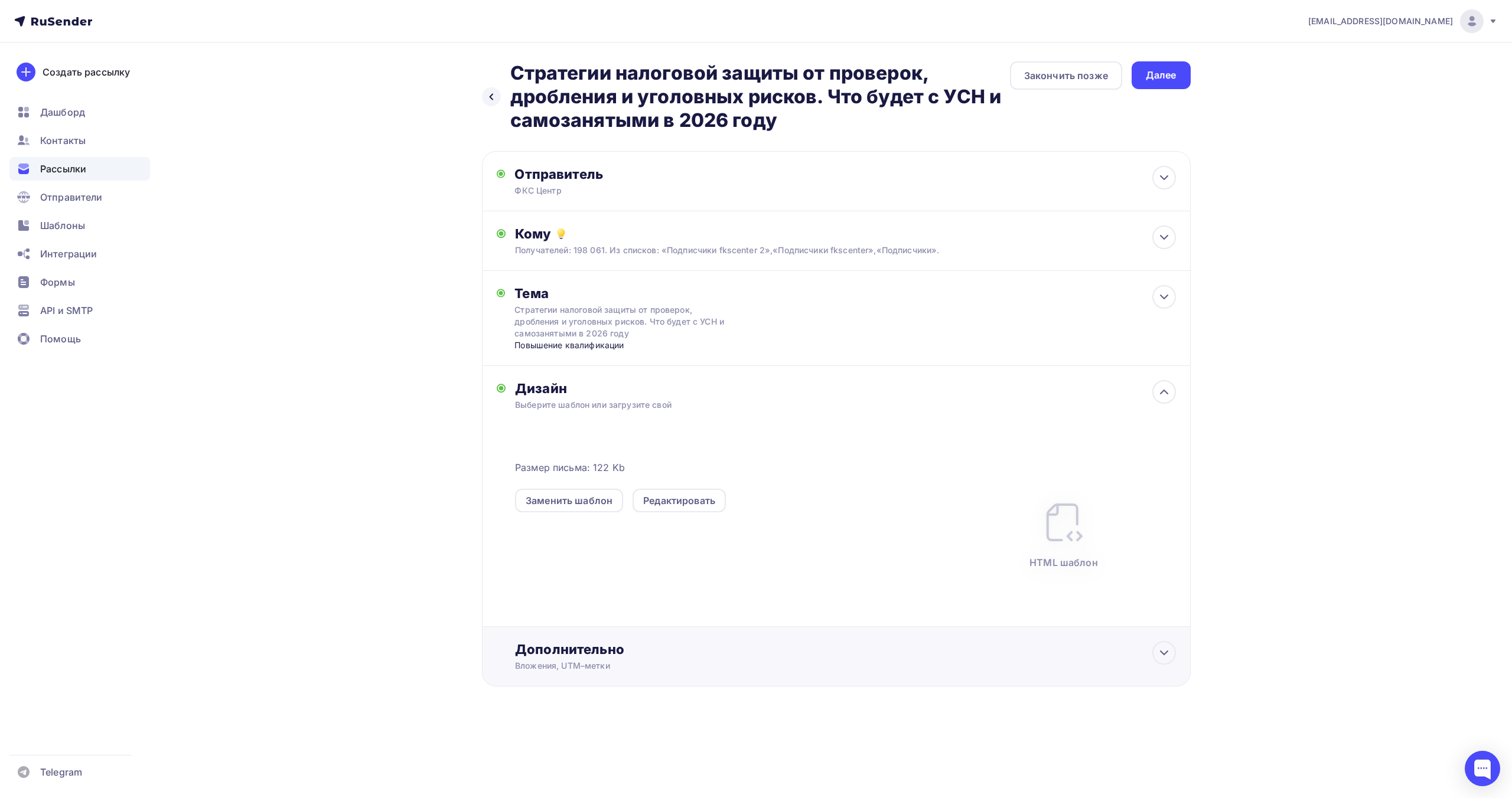
click at [576, 662] on div "Вложения, UTM–метки" at bounding box center [813, 666] width 595 height 12
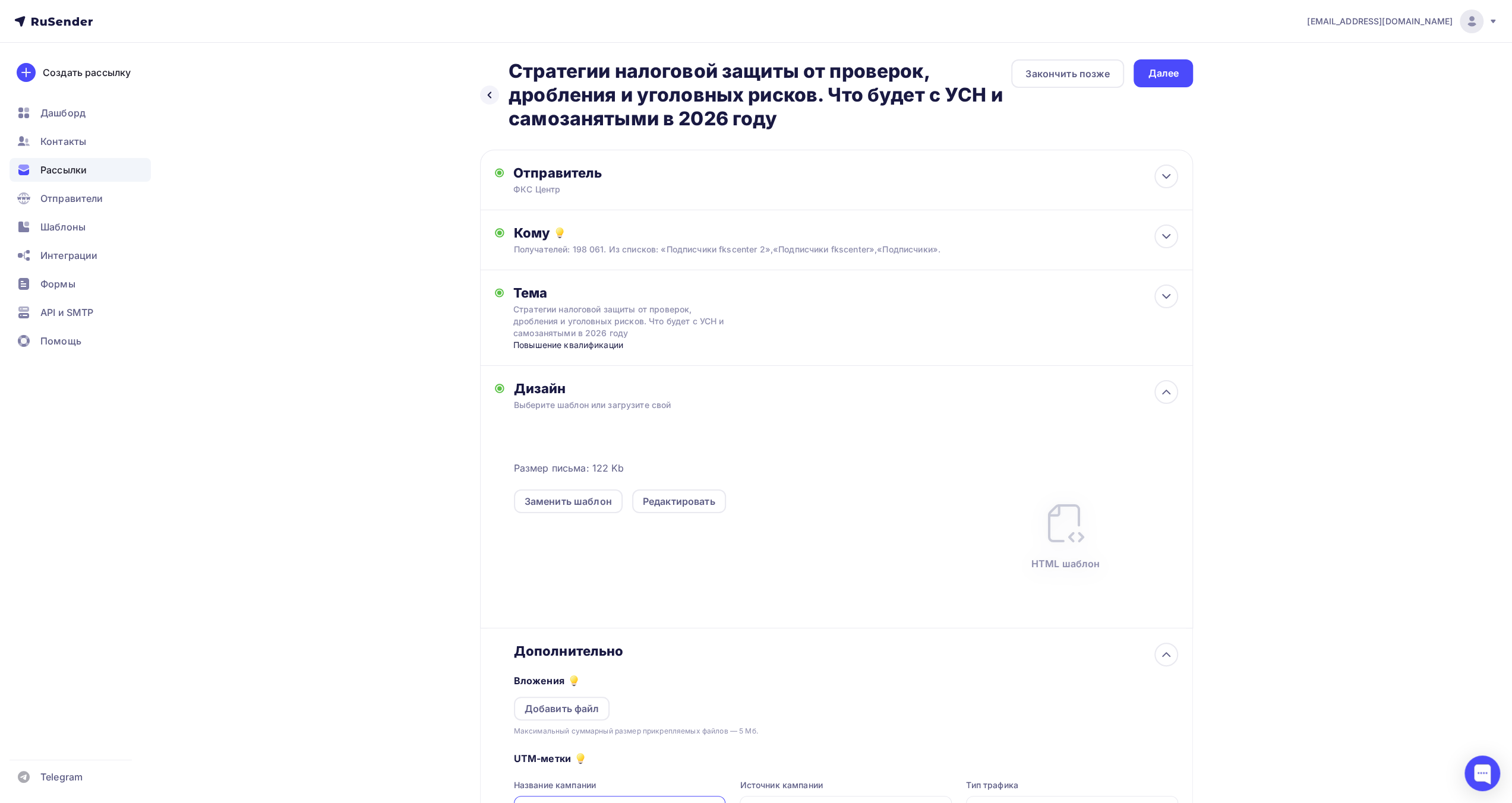
scroll to position [153, 0]
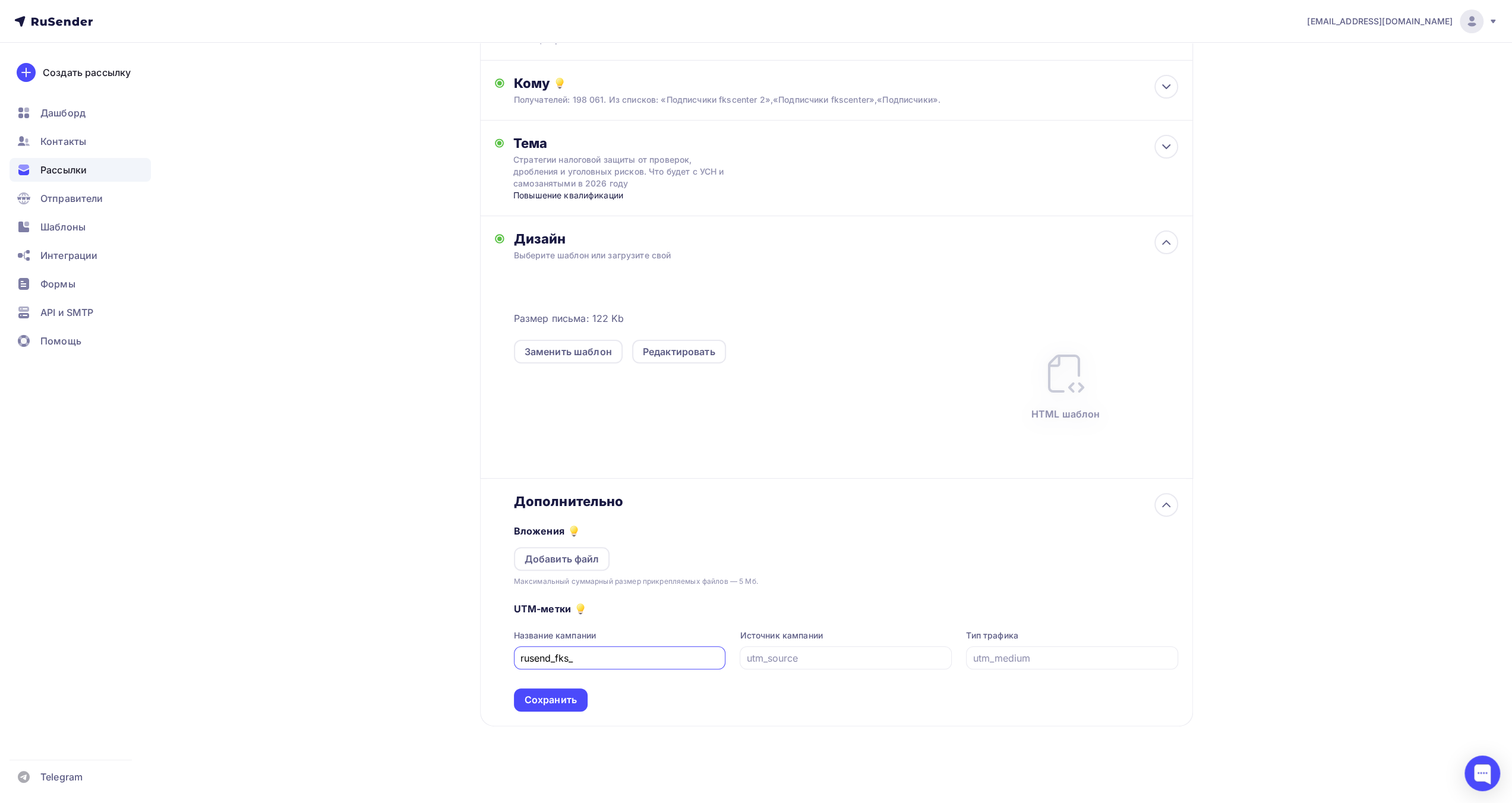
click at [674, 655] on input "rusend_fks_" at bounding box center [619, 658] width 198 height 14
type input "rusend_fks_150925"
click at [559, 700] on div "Сохранить" at bounding box center [550, 700] width 52 height 14
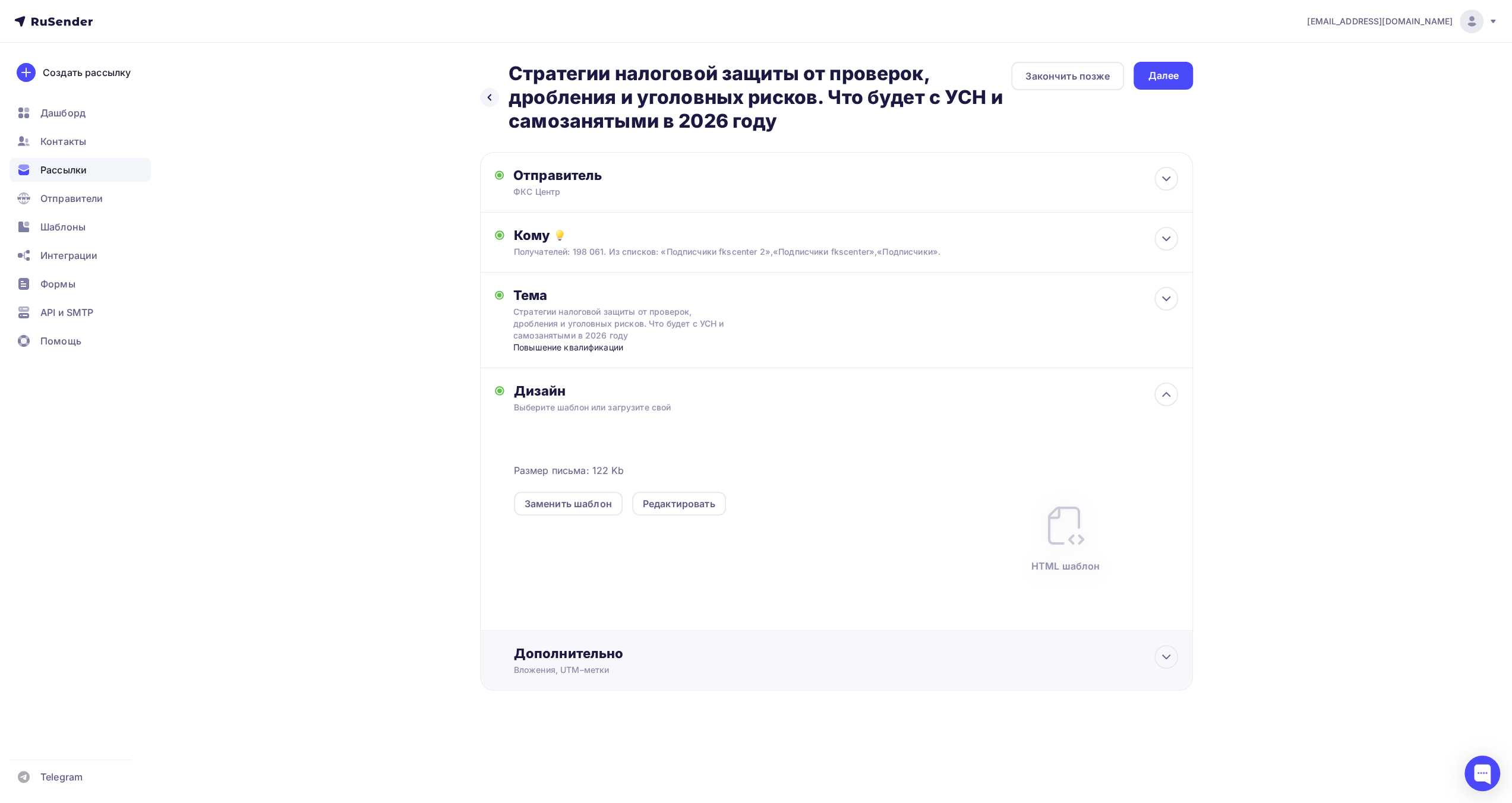
scroll to position [0, 0]
click at [1174, 75] on div "Далее" at bounding box center [1168, 75] width 31 height 14
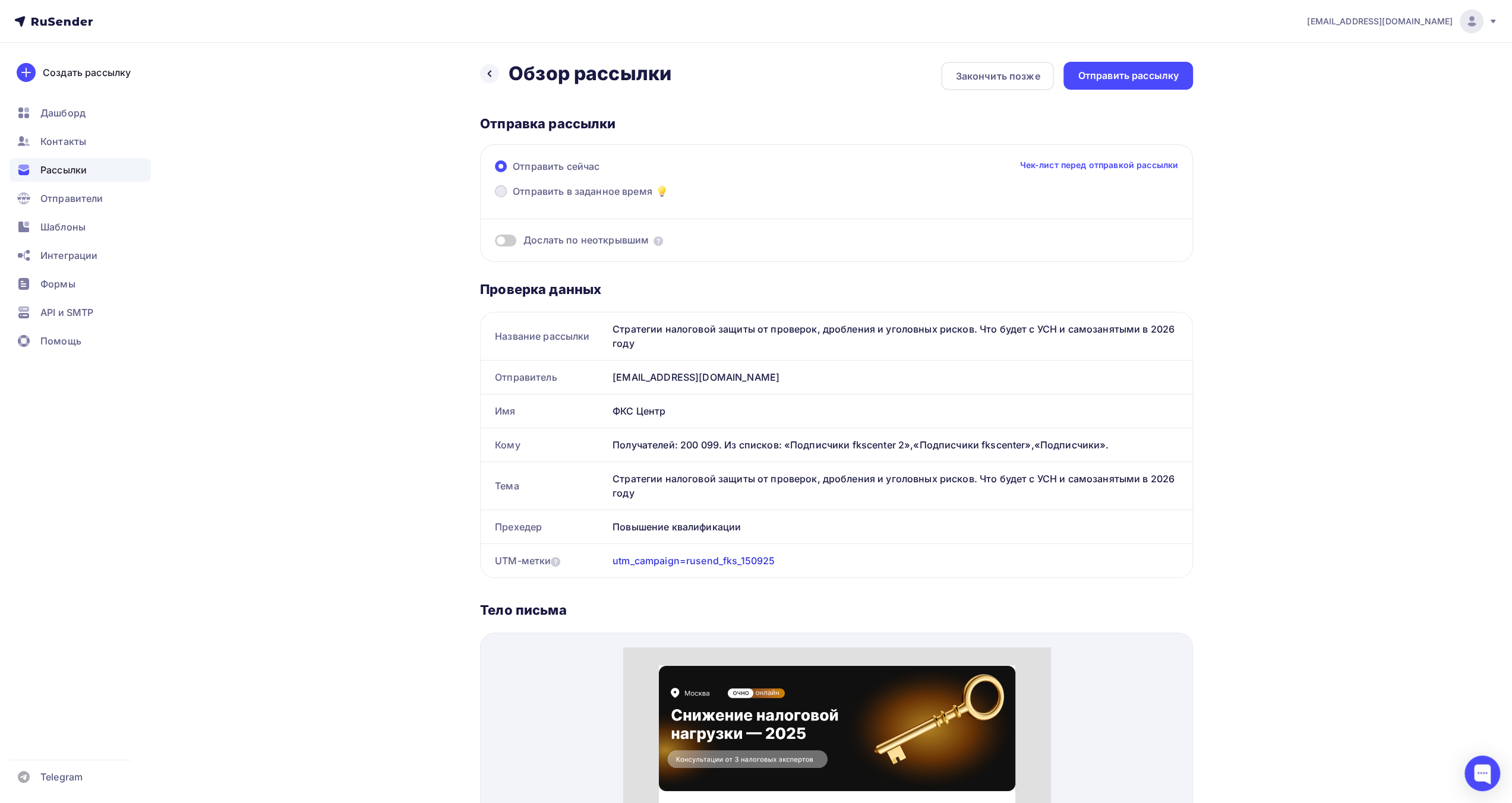
click at [611, 192] on span "Отправить в заданное время" at bounding box center [582, 191] width 139 height 14
click at [513, 198] on input "Отправить в заданное время" at bounding box center [513, 198] width 0 height 0
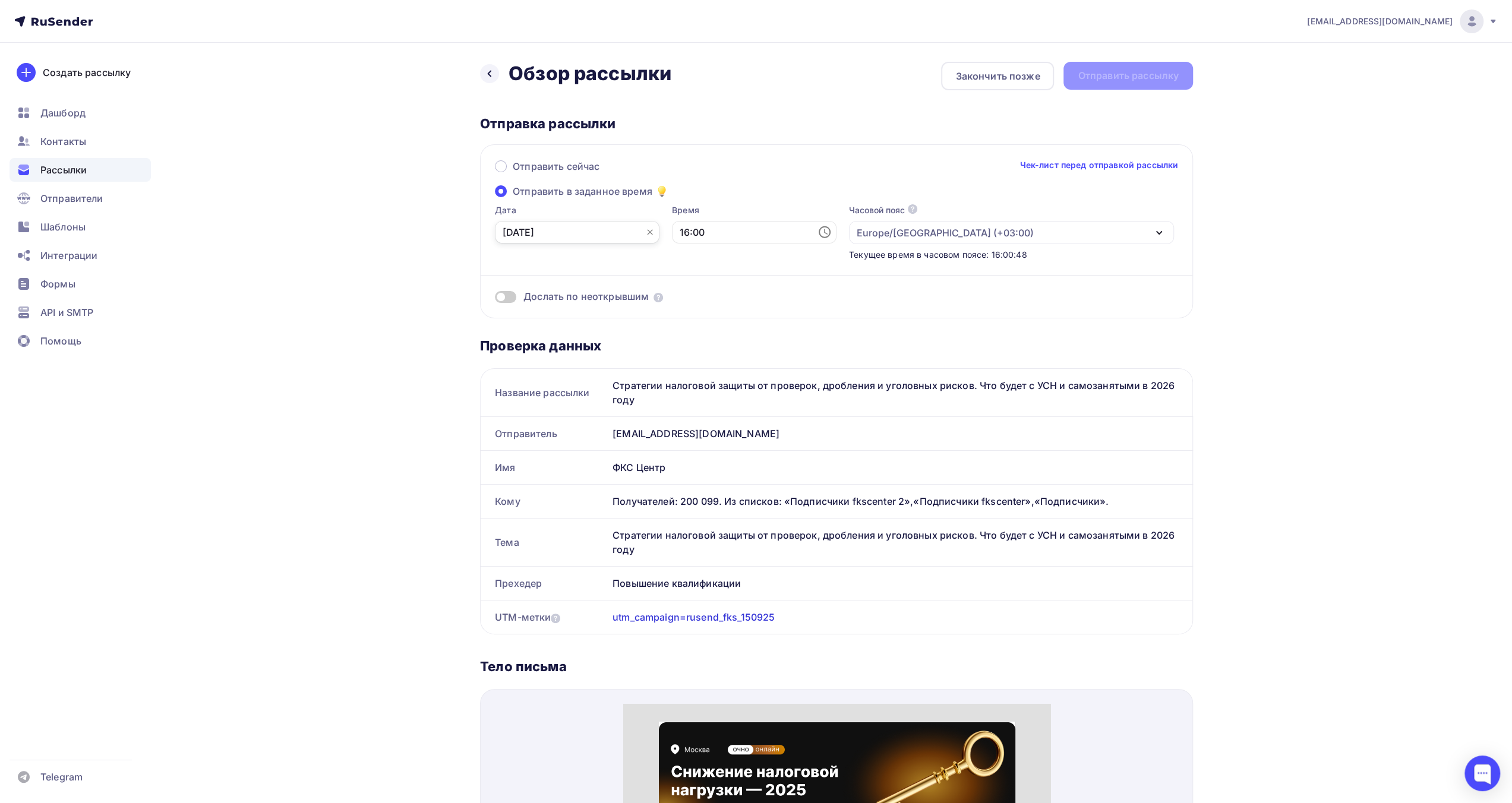
drag, startPoint x: 598, startPoint y: 231, endPoint x: 598, endPoint y: 241, distance: 10.0
click at [598, 231] on input "[DATE]" at bounding box center [577, 232] width 164 height 23
drag, startPoint x: 518, startPoint y: 352, endPoint x: 575, endPoint y: 301, distance: 76.5
click at [517, 352] on div "15" at bounding box center [512, 354] width 19 height 11
type input "[DATE]"
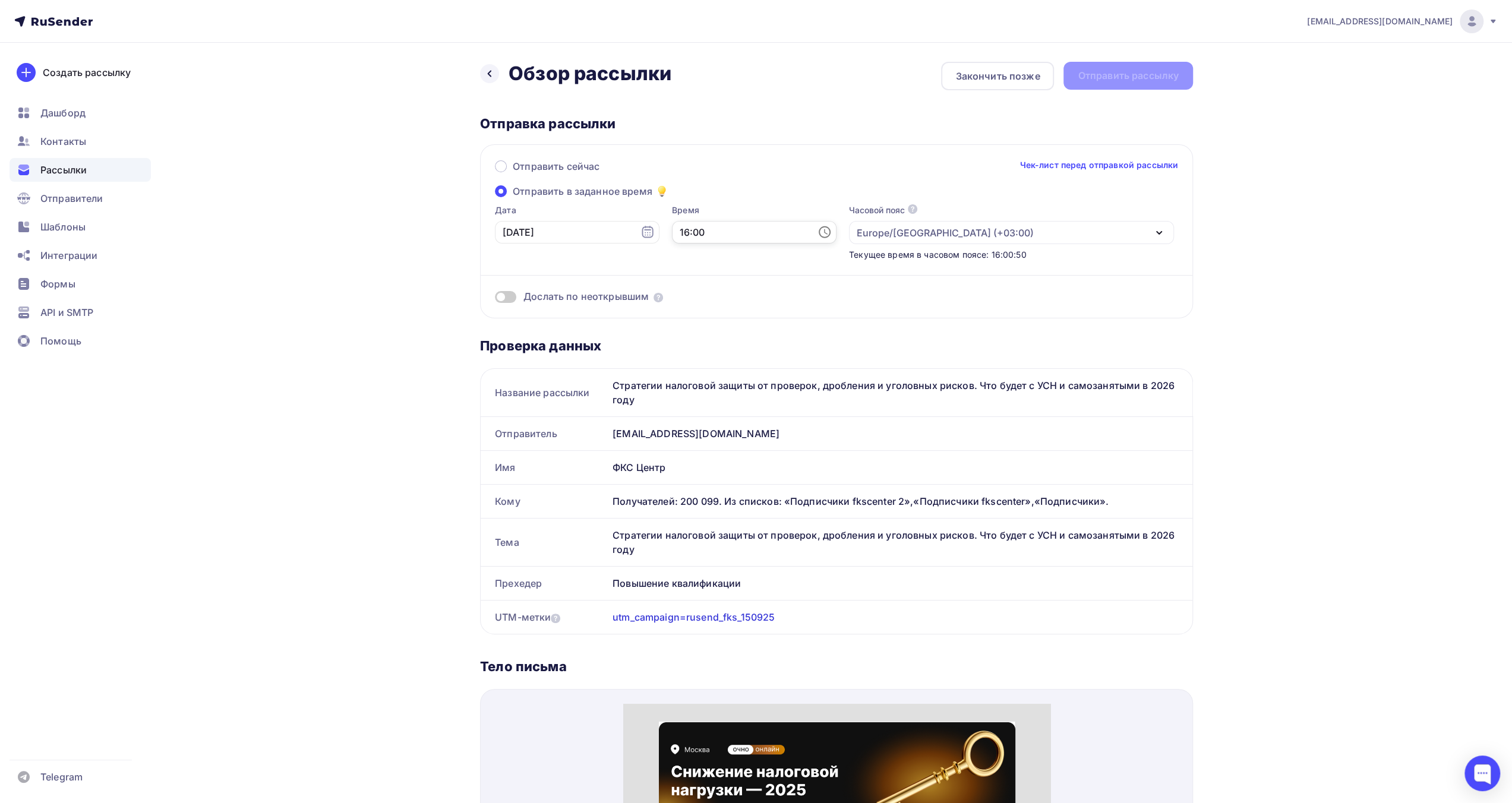
click at [674, 238] on input "16:00" at bounding box center [754, 232] width 164 height 23
click at [690, 300] on li "09" at bounding box center [688, 299] width 61 height 19
type input "09:00"
click at [918, 167] on div "Отправить сейчас Чек-лист перед отправкой рассылки" at bounding box center [836, 171] width 683 height 25
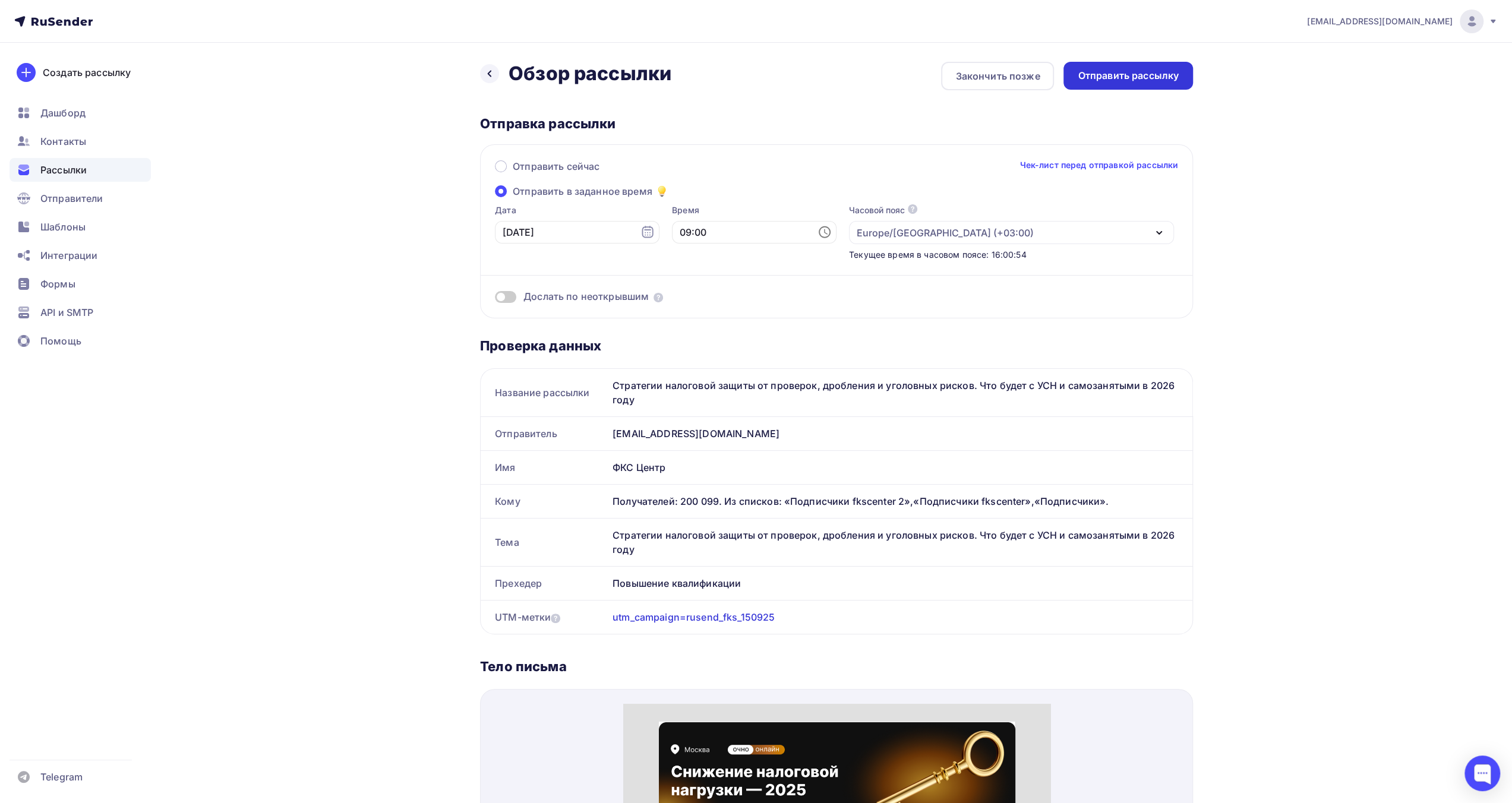
click at [1119, 81] on div "Отправить рассылку" at bounding box center [1128, 75] width 101 height 14
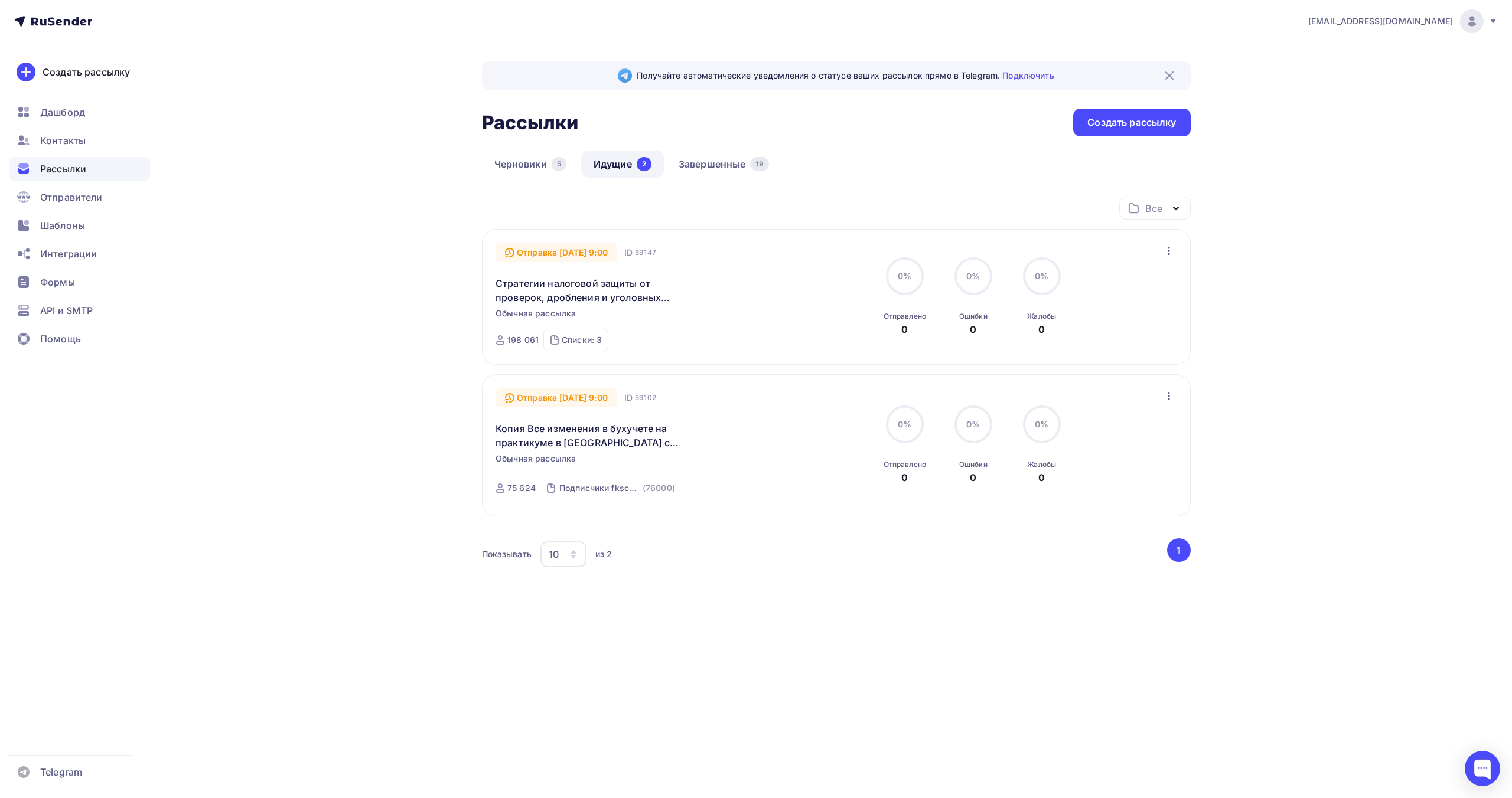
click at [337, 458] on div "Получайте автоматические уведомления о статусе ваших рассылок прямо в Telegram.…" at bounding box center [756, 365] width 969 height 645
click at [393, 406] on div "Получайте автоматические уведомления о статусе ваших рассылок прямо в Telegram.…" at bounding box center [756, 365] width 969 height 645
click at [1484, 29] on div "[EMAIL_ADDRESS][DOMAIN_NAME]" at bounding box center [1403, 22] width 190 height 24
click at [1328, 107] on span "Выйти" at bounding box center [1336, 108] width 31 height 14
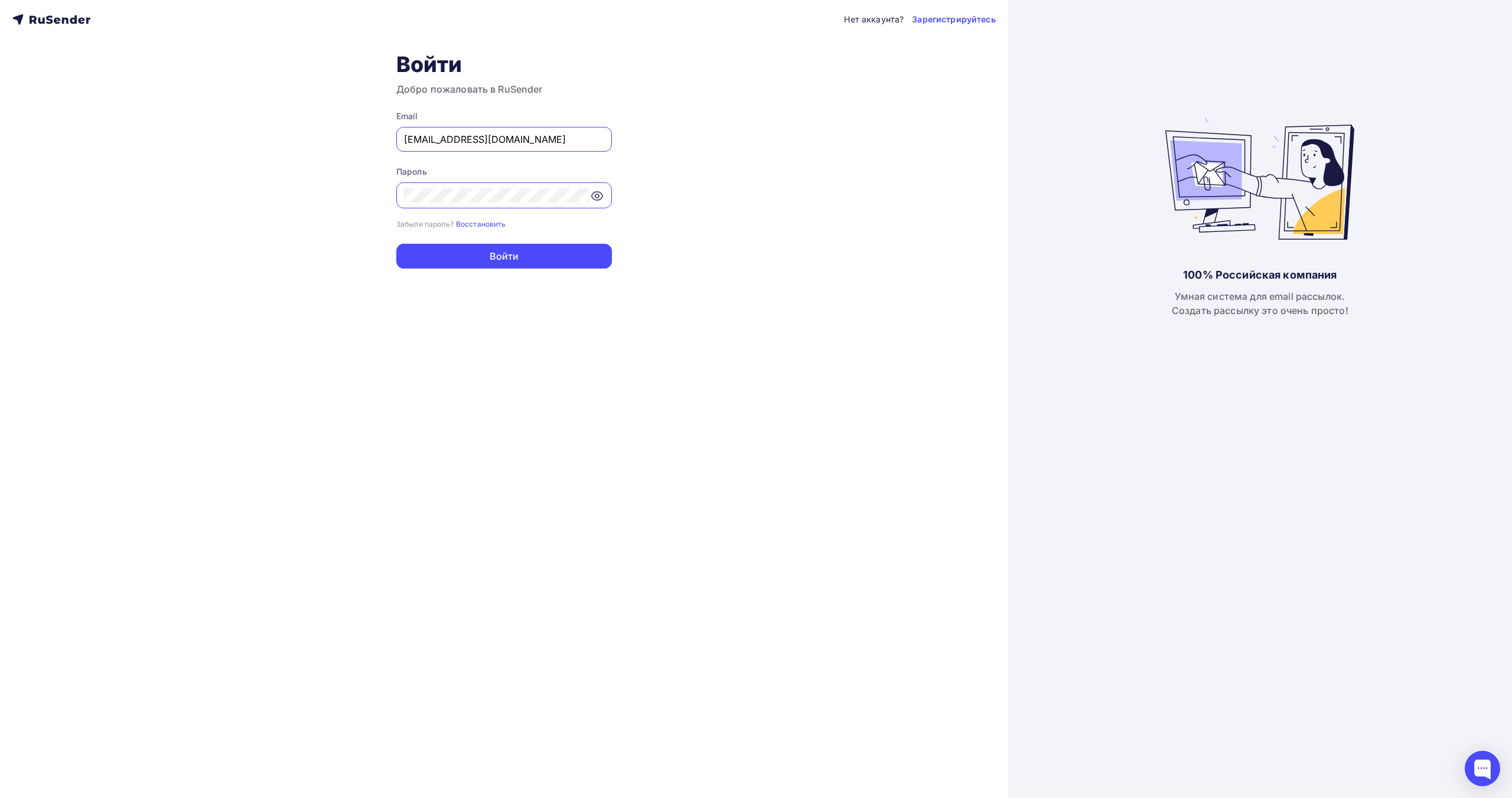
click at [496, 139] on input "[EMAIL_ADDRESS][DOMAIN_NAME]" at bounding box center [504, 139] width 200 height 14
type input "[EMAIL_ADDRESS][DOMAIN_NAME]"
click at [537, 258] on button "Войти" at bounding box center [504, 256] width 216 height 25
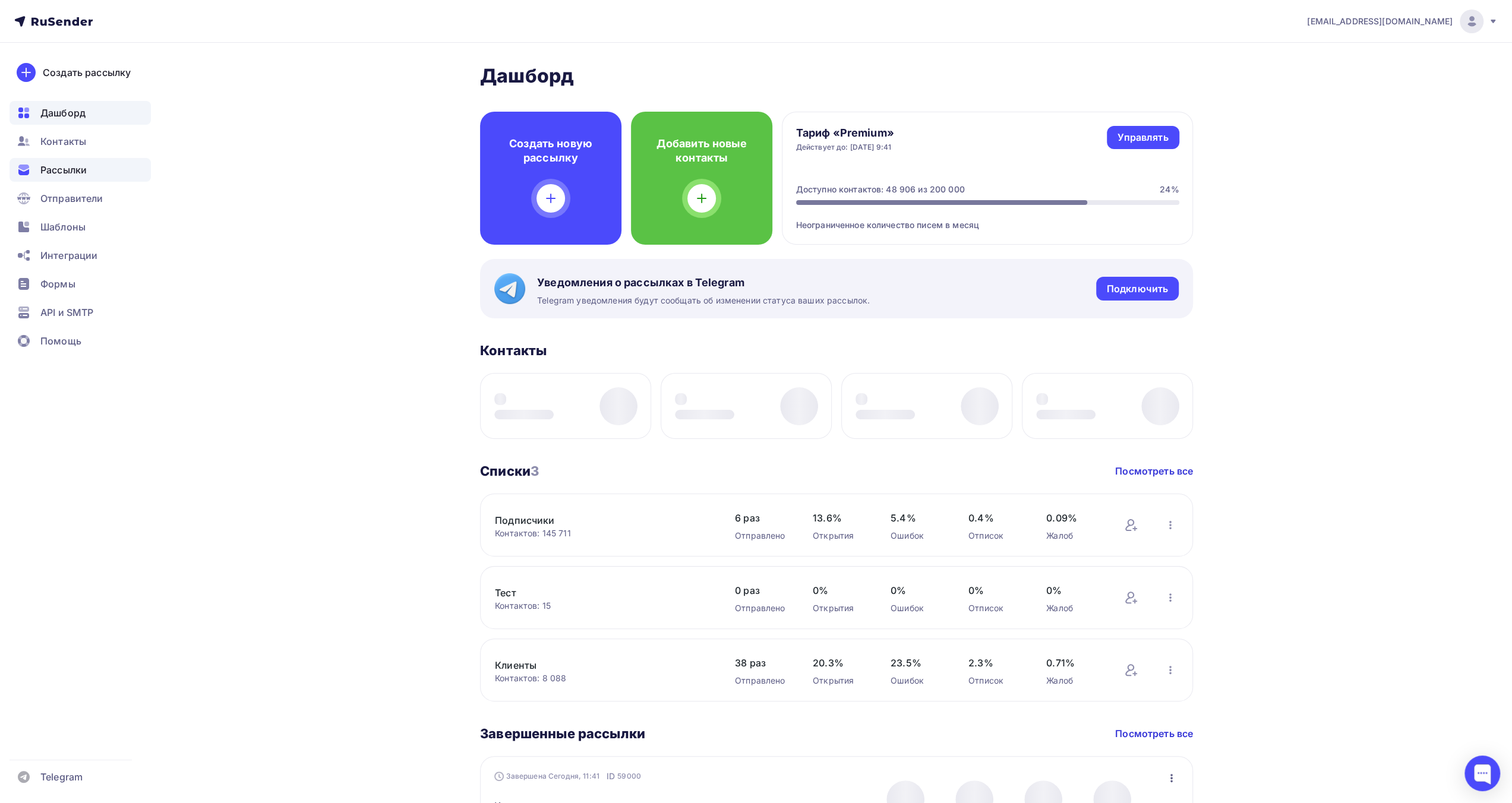
click at [102, 172] on div "Рассылки" at bounding box center [81, 170] width 142 height 24
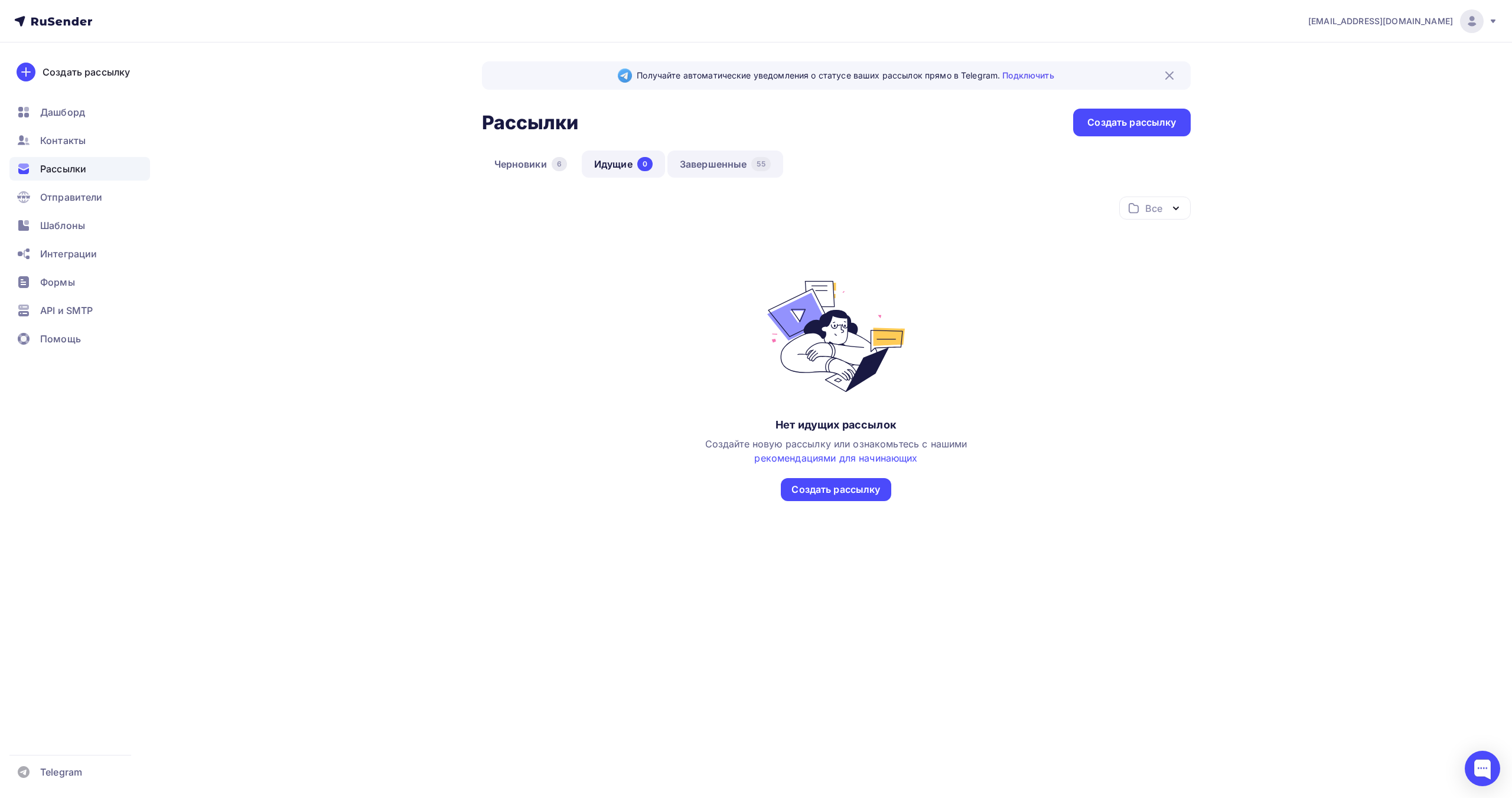
click at [705, 164] on link "Завершенные 55" at bounding box center [725, 164] width 115 height 27
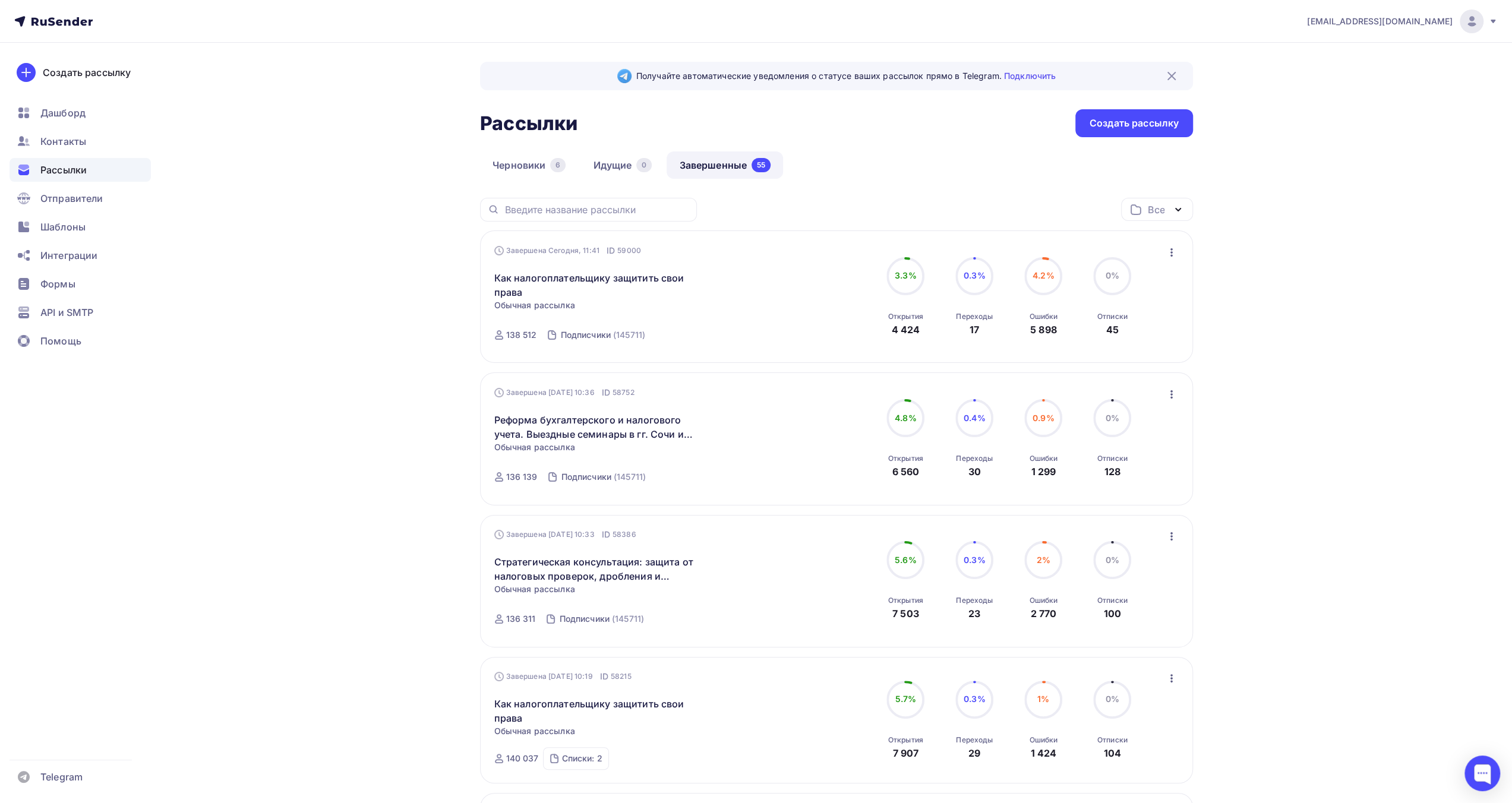
click at [577, 277] on link "Как налогоплательщику защитить свои права" at bounding box center [596, 285] width 204 height 29
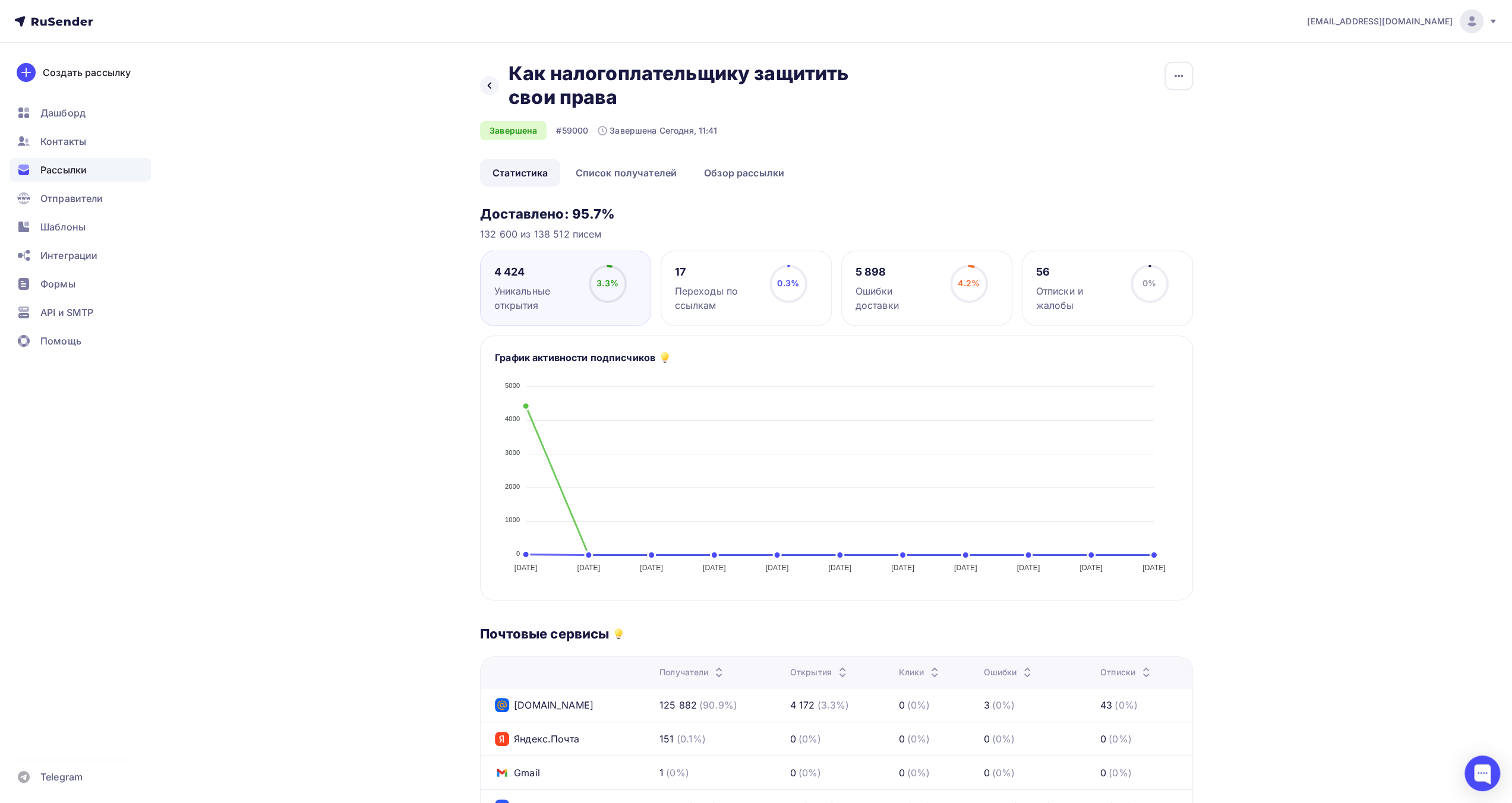
click at [1411, 240] on div "[EMAIL_ADDRESS][DOMAIN_NAME] Аккаунт Тарифы Выйти Создать рассылку [GEOGRAPHIC_…" at bounding box center [756, 581] width 1512 height 1163
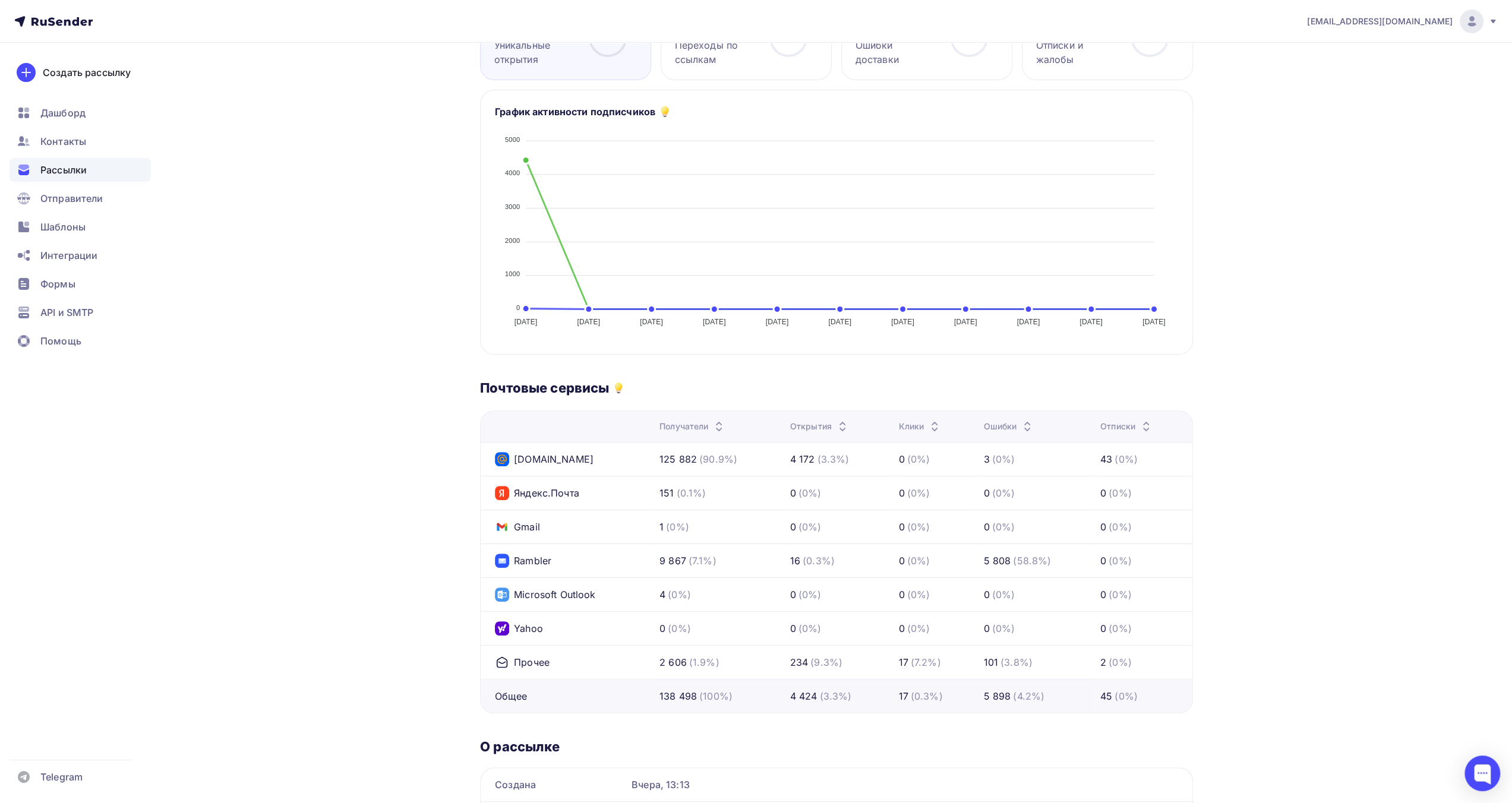
scroll to position [297, 0]
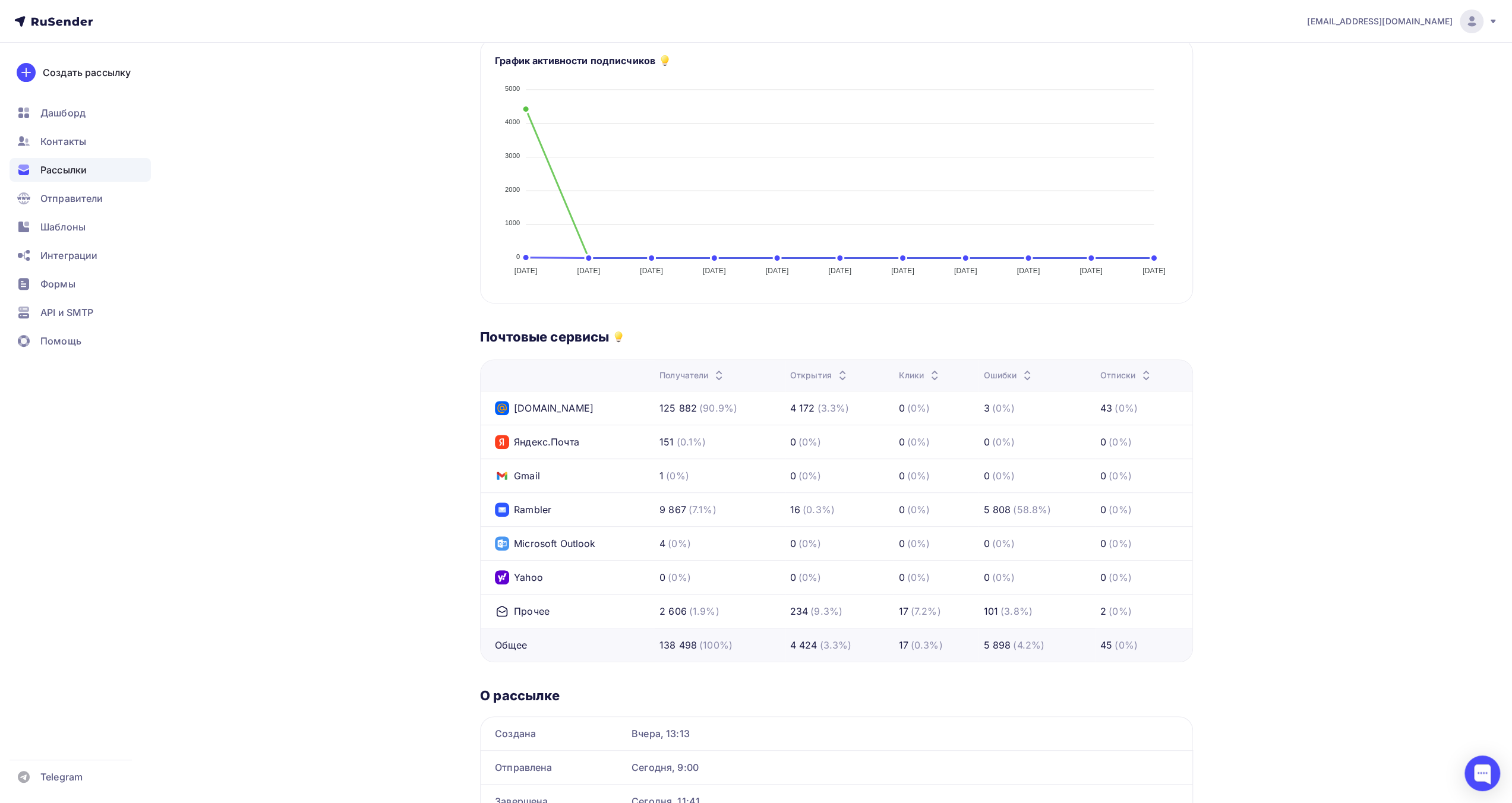
click at [1355, 230] on div "[EMAIL_ADDRESS][DOMAIN_NAME] Аккаунт Тарифы Выйти Создать рассылку [GEOGRAPHIC_…" at bounding box center [756, 284] width 1512 height 1163
click at [1409, 318] on div "[EMAIL_ADDRESS][DOMAIN_NAME] Аккаунт Тарифы Выйти Создать рассылку [GEOGRAPHIC_…" at bounding box center [756, 284] width 1512 height 1163
click at [1397, 306] on div "[EMAIL_ADDRESS][DOMAIN_NAME] Аккаунт Тарифы Выйти Создать рассылку [GEOGRAPHIC_…" at bounding box center [756, 284] width 1512 height 1163
click at [1375, 399] on div "[EMAIL_ADDRESS][DOMAIN_NAME] Аккаунт Тарифы Выйти Создать рассылку [GEOGRAPHIC_…" at bounding box center [756, 284] width 1512 height 1163
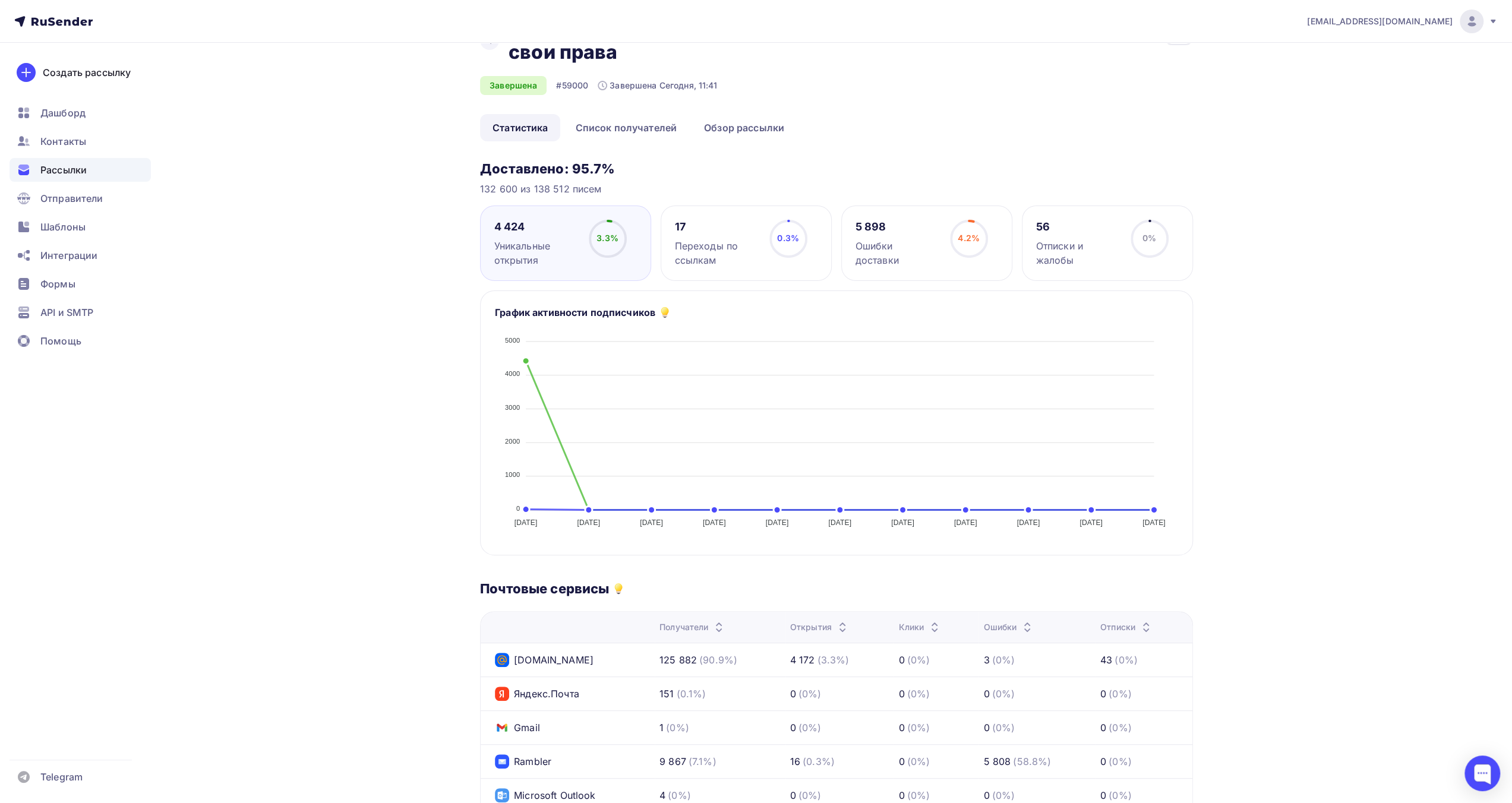
scroll to position [0, 0]
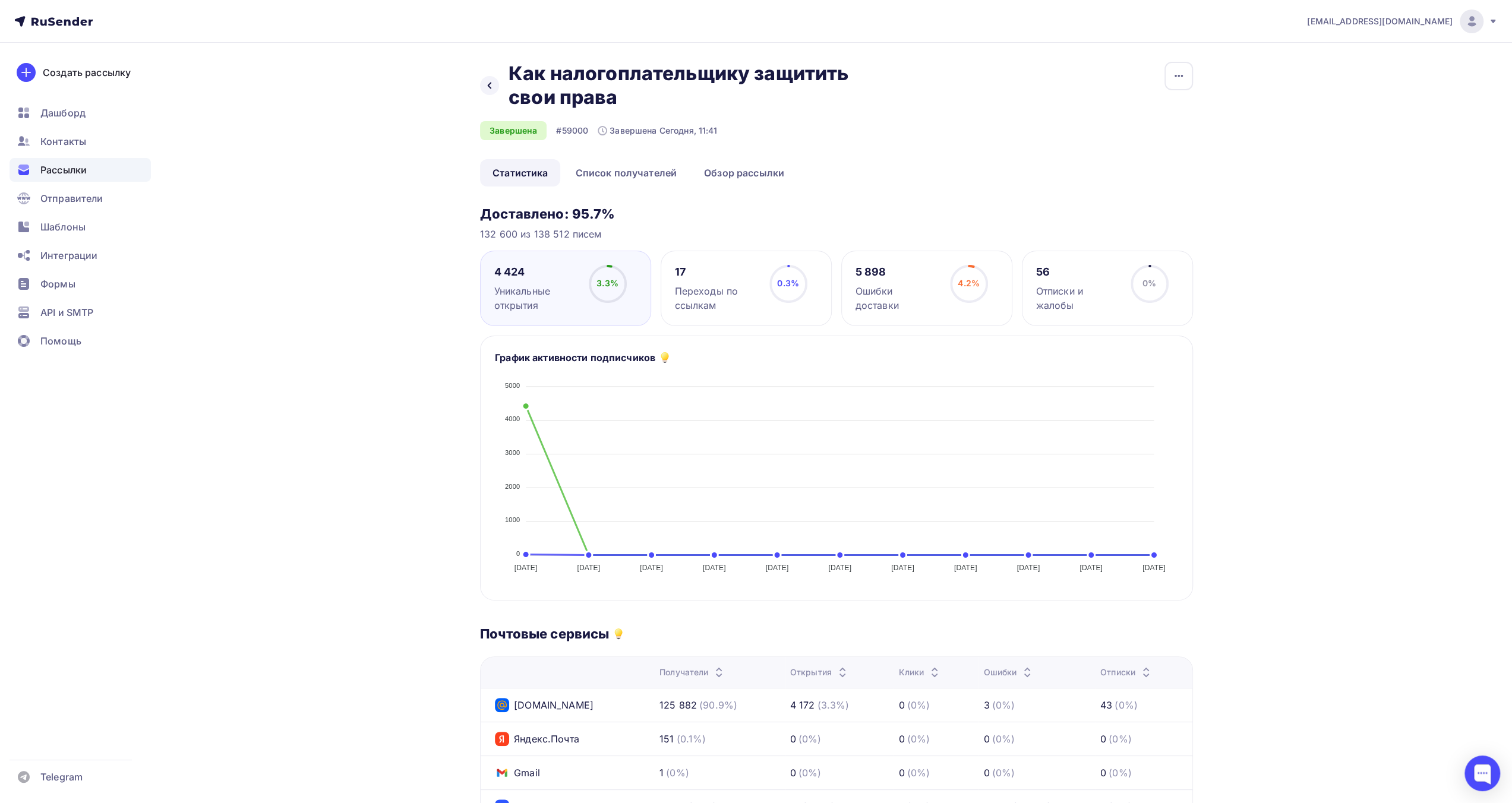
click at [886, 275] on div "5 898" at bounding box center [897, 271] width 84 height 14
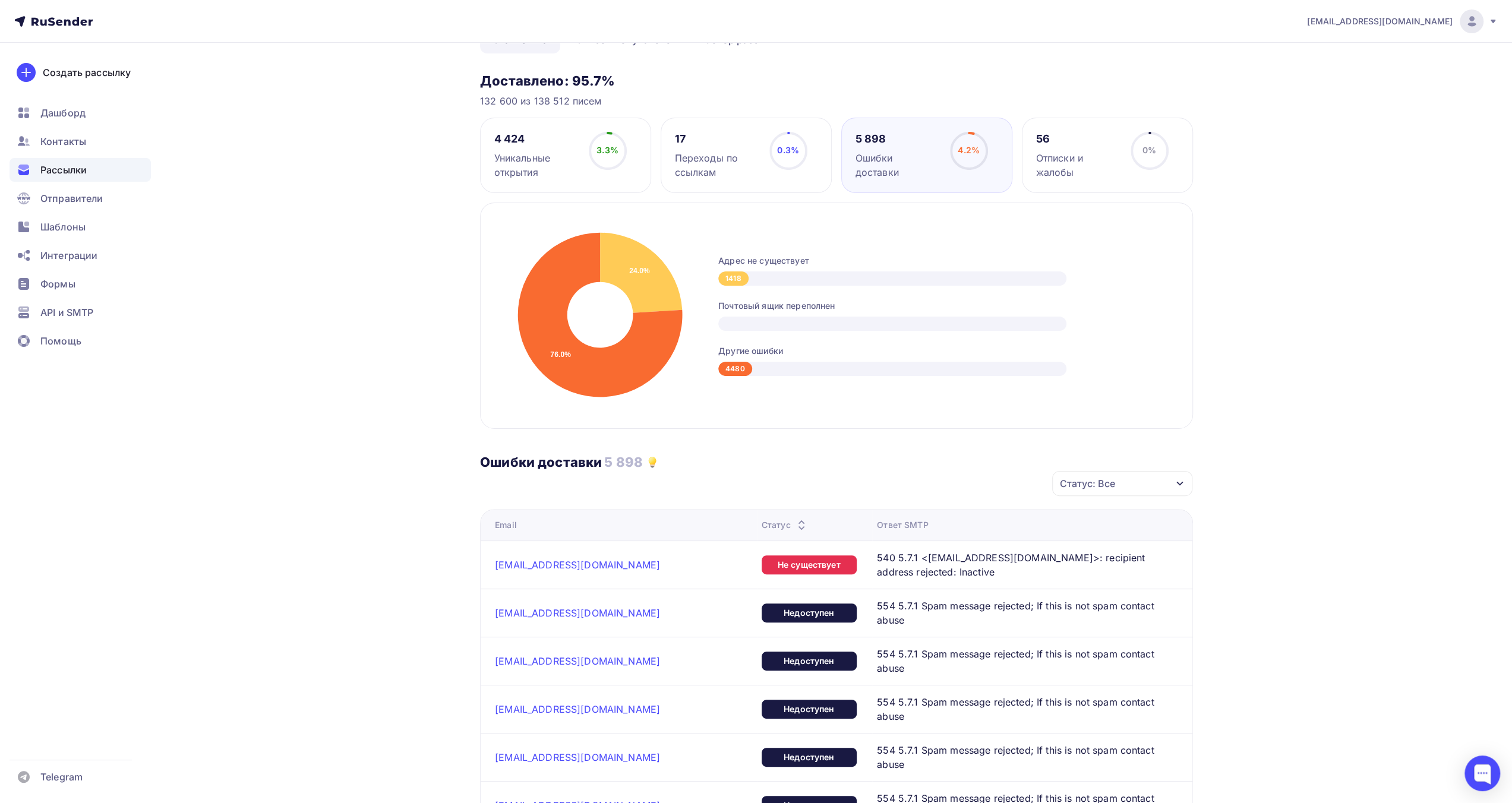
scroll to position [178, 0]
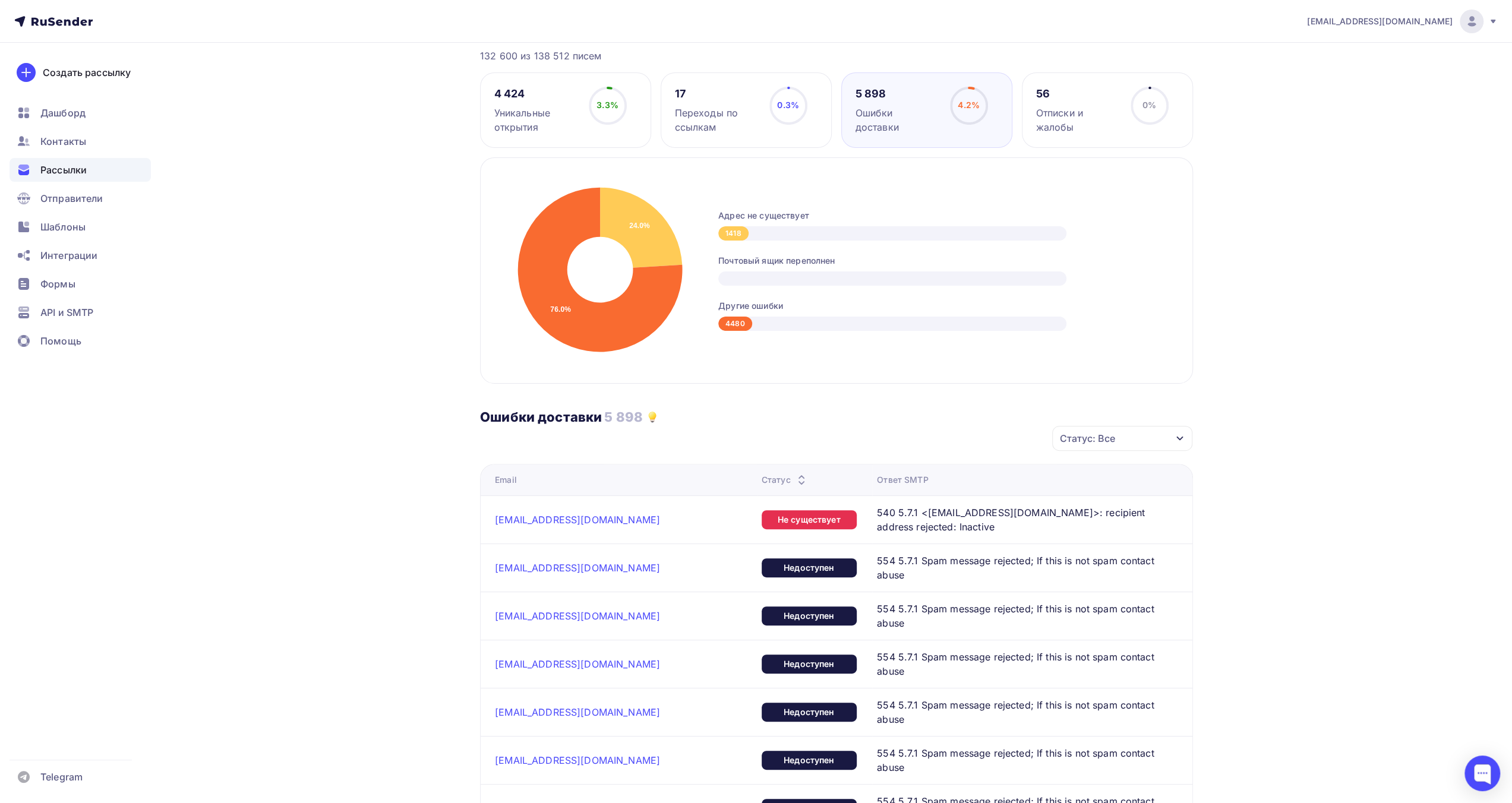
click at [722, 375] on div "24.0% 76.0% Адрес не существует 1418 Почтовый ящик переполнен Другие ошибки 4480" at bounding box center [837, 271] width 713 height 226
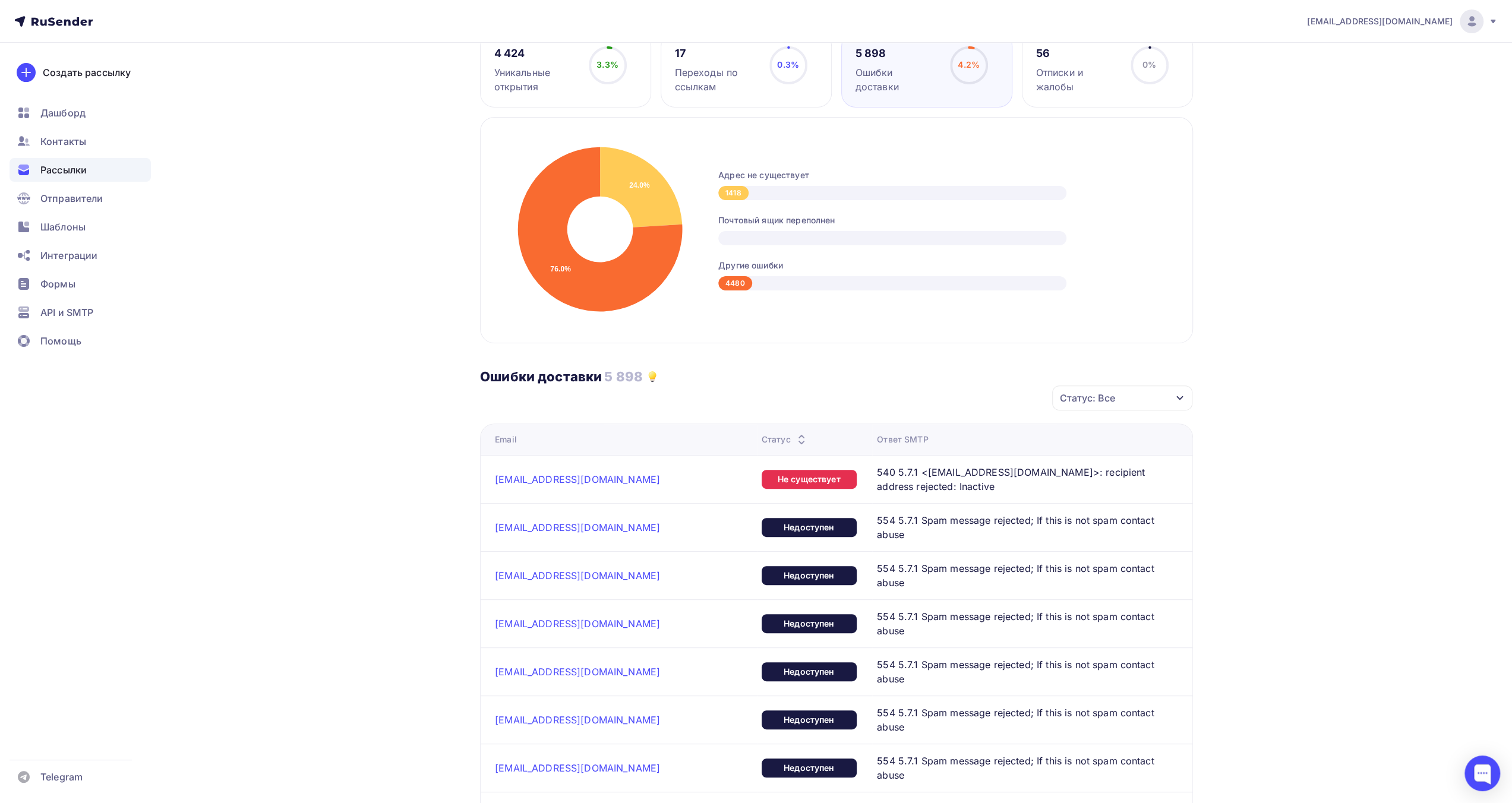
scroll to position [119, 0]
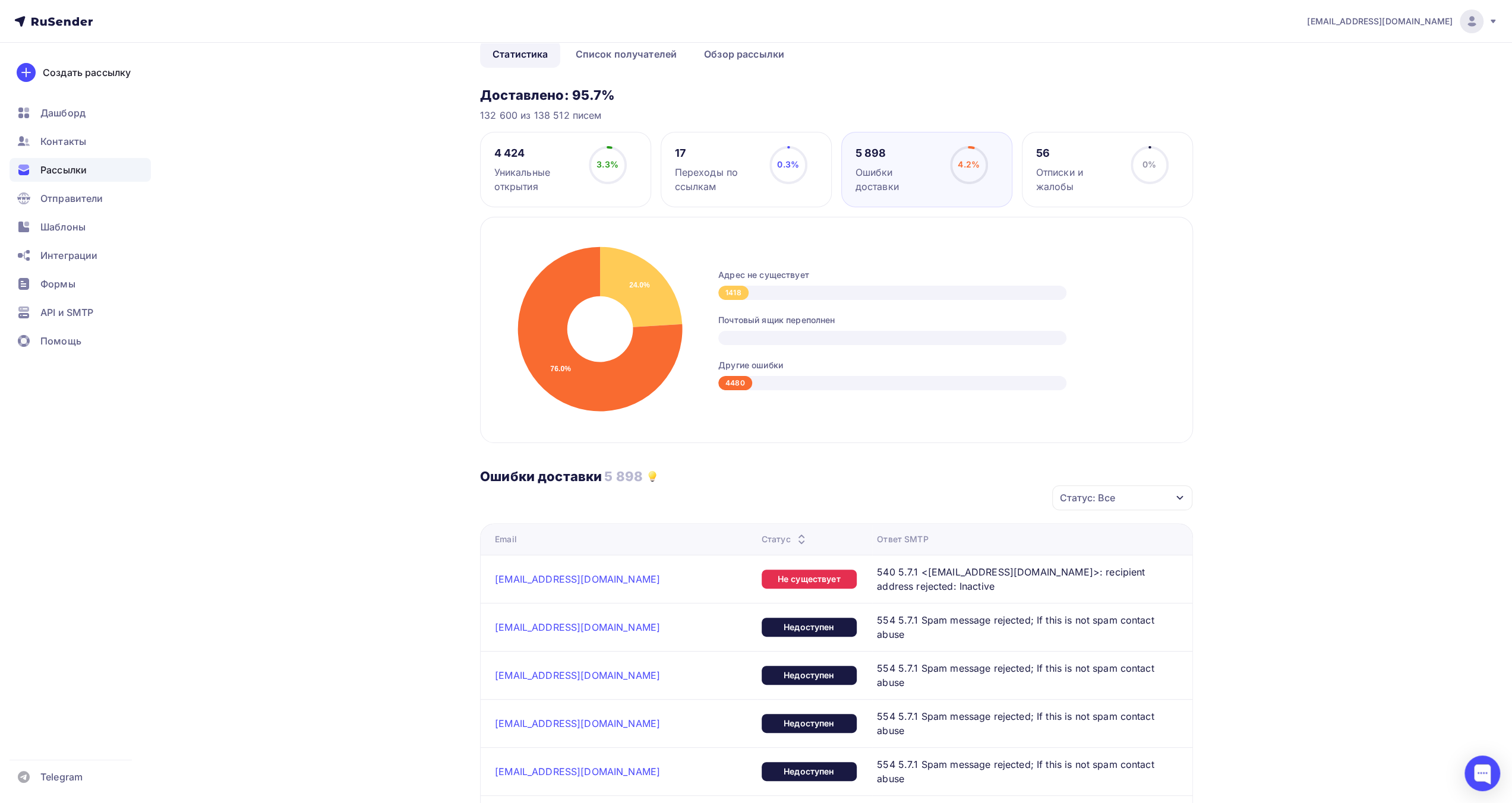
click at [63, 173] on span "Рассылки" at bounding box center [63, 170] width 46 height 14
